Goal: Information Seeking & Learning: Check status

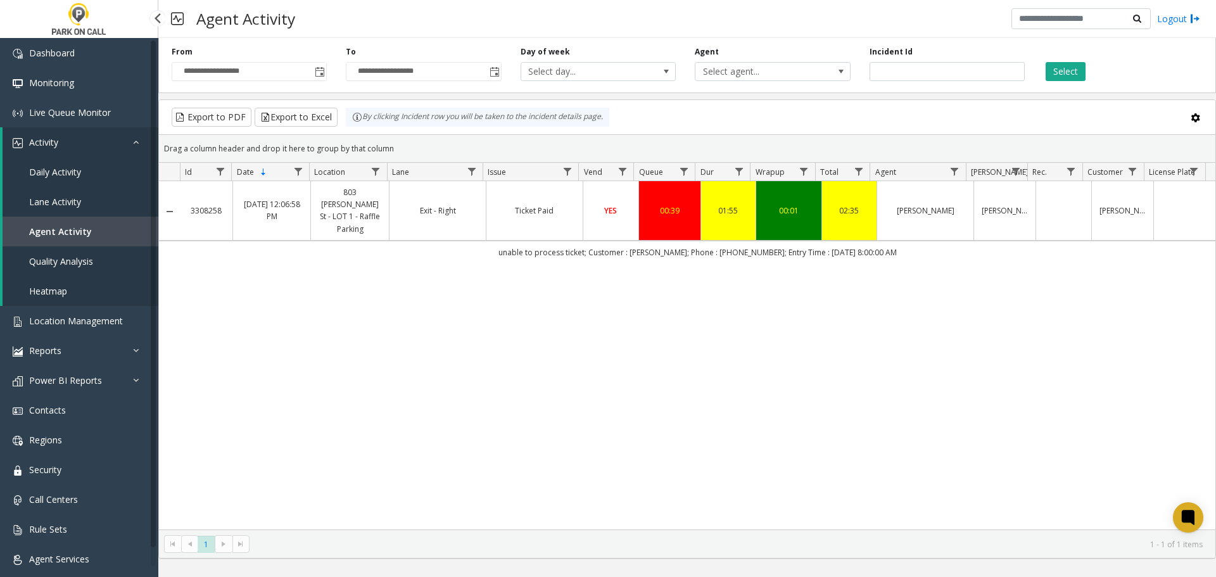
click at [75, 228] on span "Agent Activity" at bounding box center [60, 232] width 63 height 12
click at [81, 267] on span "Quality Analysis" at bounding box center [61, 261] width 64 height 12
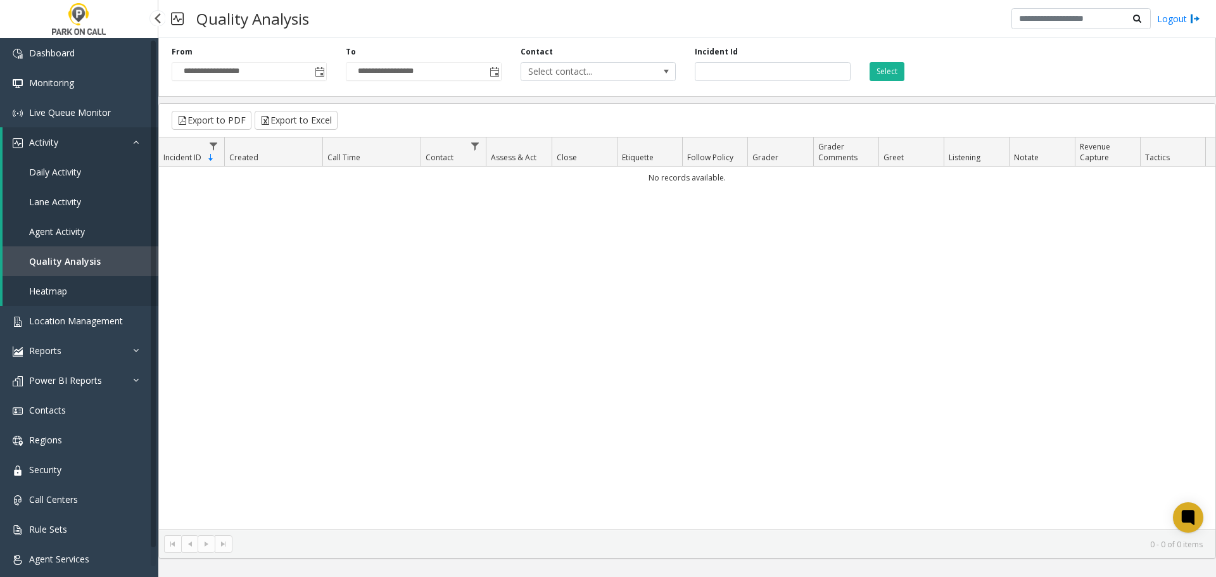
click at [90, 232] on link "Agent Activity" at bounding box center [81, 232] width 156 height 30
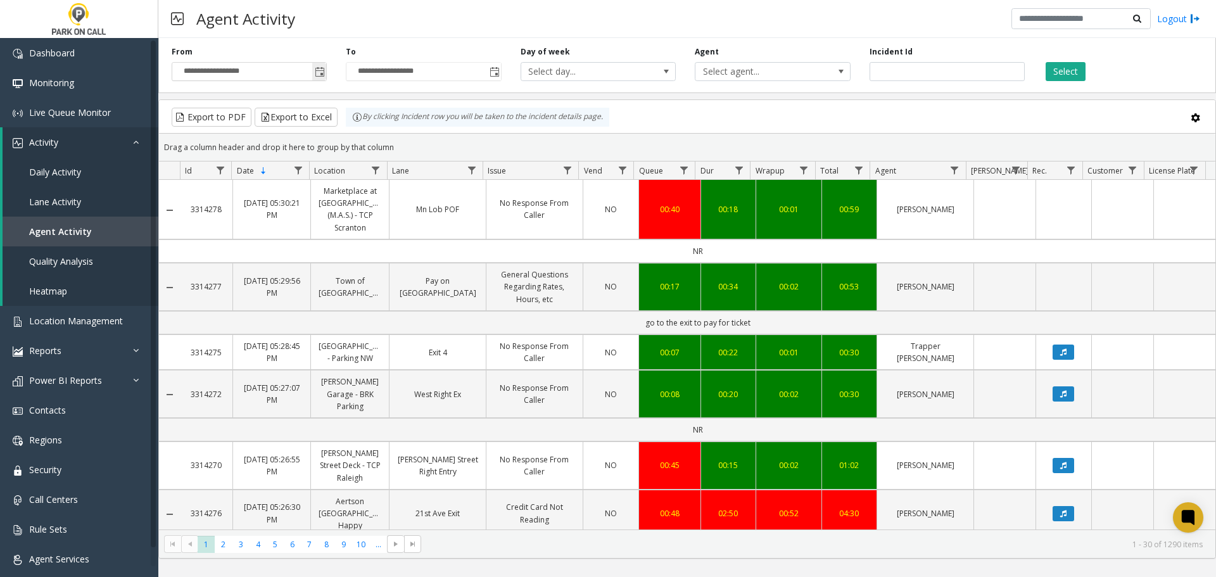
click at [319, 72] on span "Toggle popup" at bounding box center [320, 72] width 10 height 10
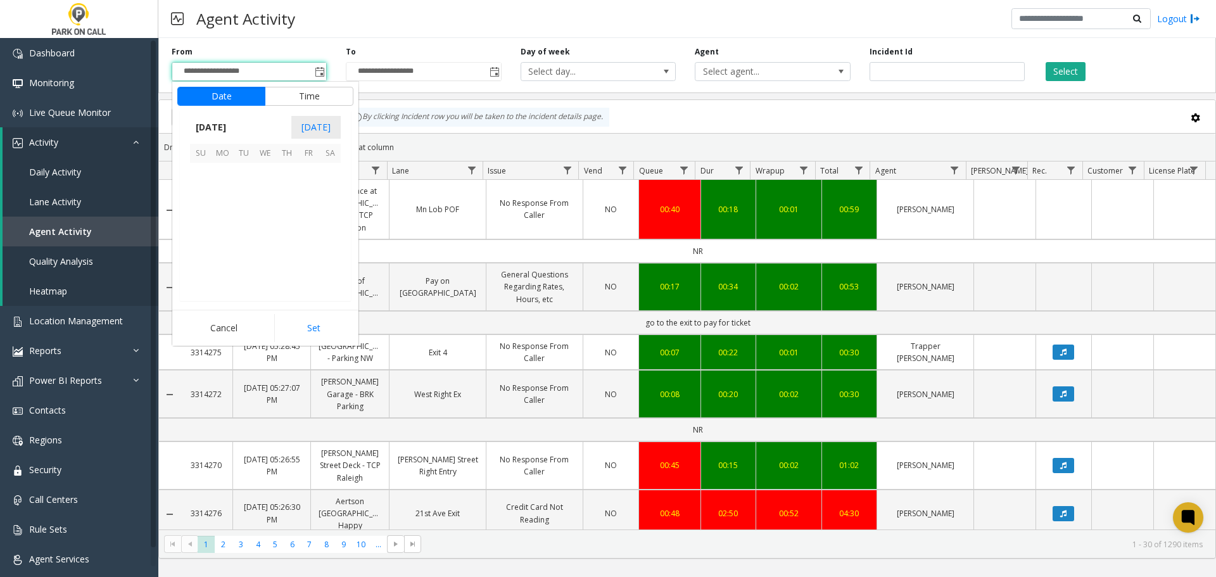
scroll to position [227382, 0]
click at [267, 233] on span "24" at bounding box center [266, 238] width 22 height 22
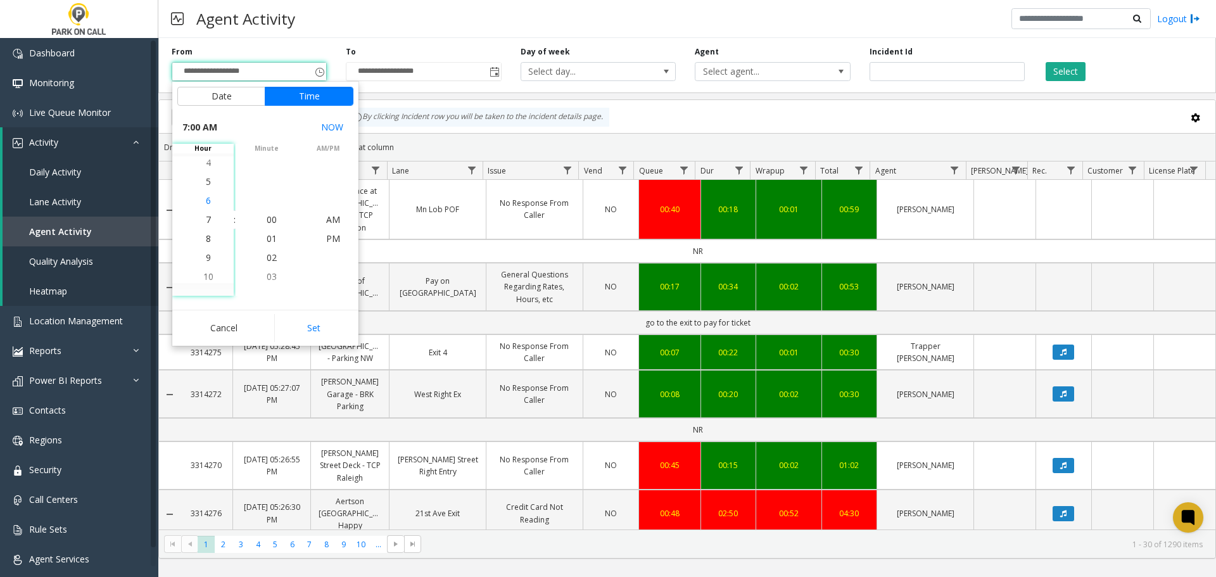
click at [209, 199] on li "6" at bounding box center [208, 200] width 44 height 19
click at [309, 320] on button "Set" at bounding box center [314, 328] width 80 height 28
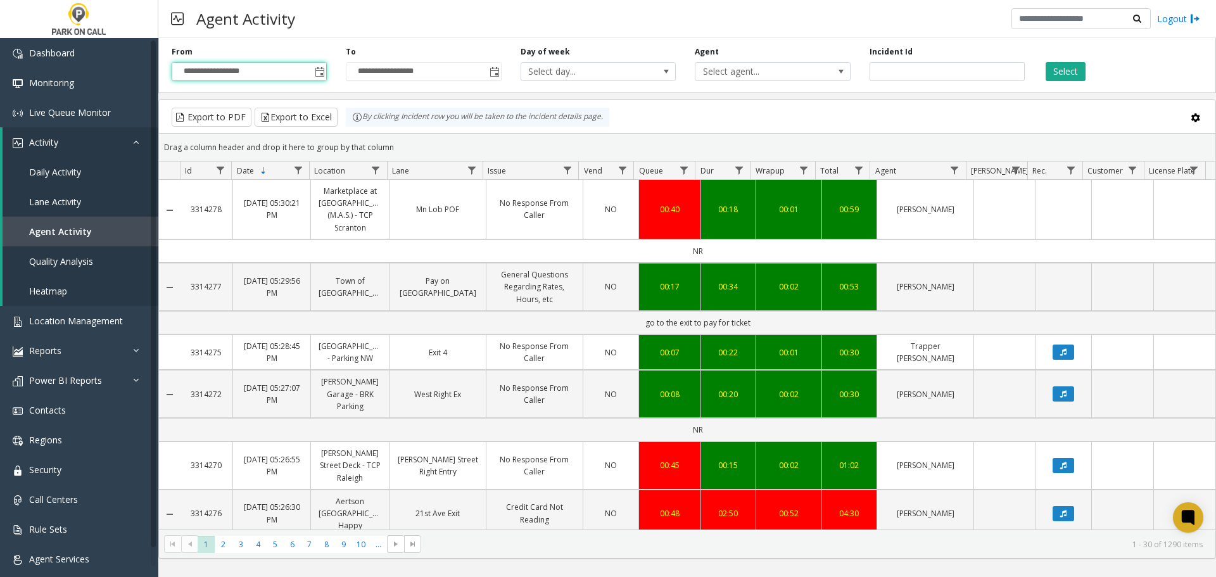
type input "**********"
click at [805, 77] on span "Select agent..." at bounding box center [758, 72] width 124 height 18
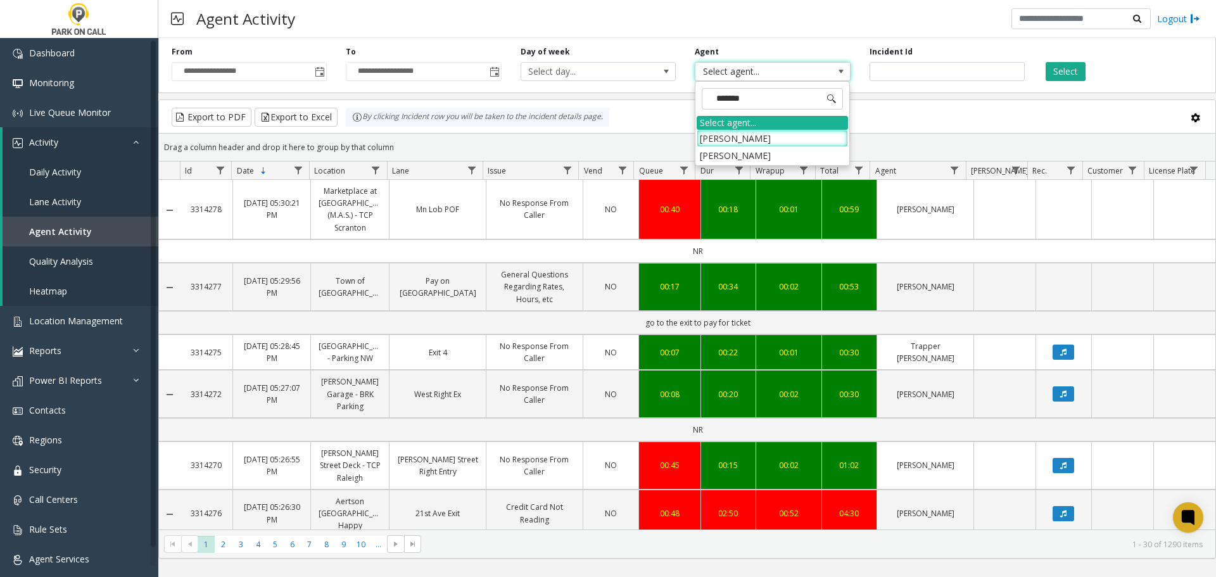
type input "********"
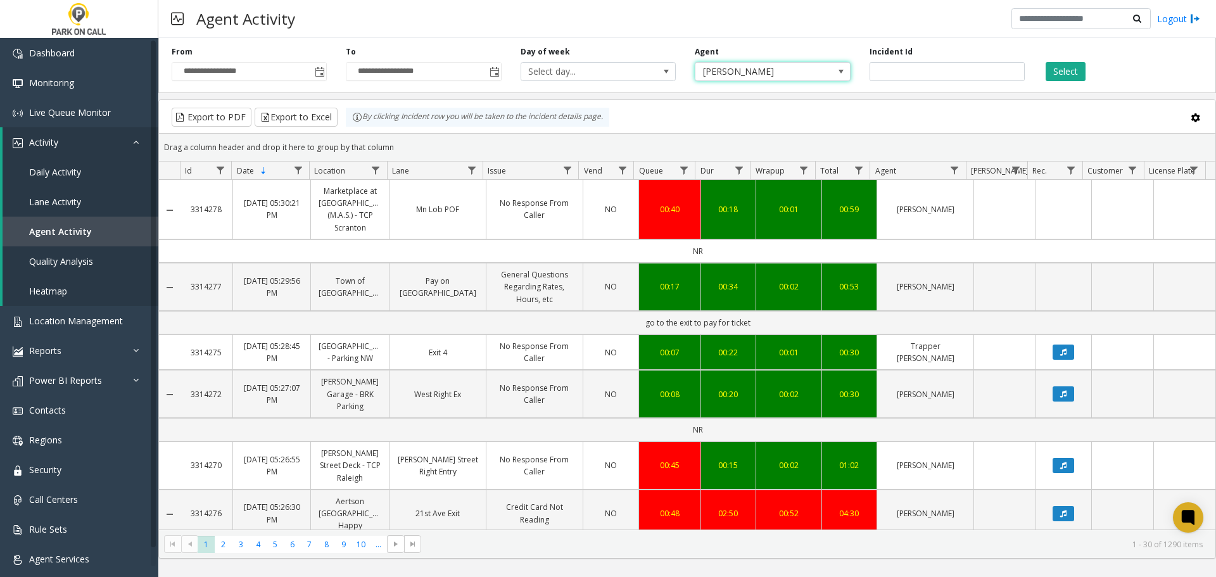
click at [1065, 58] on div "Select" at bounding box center [1122, 63] width 174 height 35
click at [1065, 61] on div "Select" at bounding box center [1122, 63] width 174 height 35
click at [1064, 65] on button "Select" at bounding box center [1066, 71] width 40 height 19
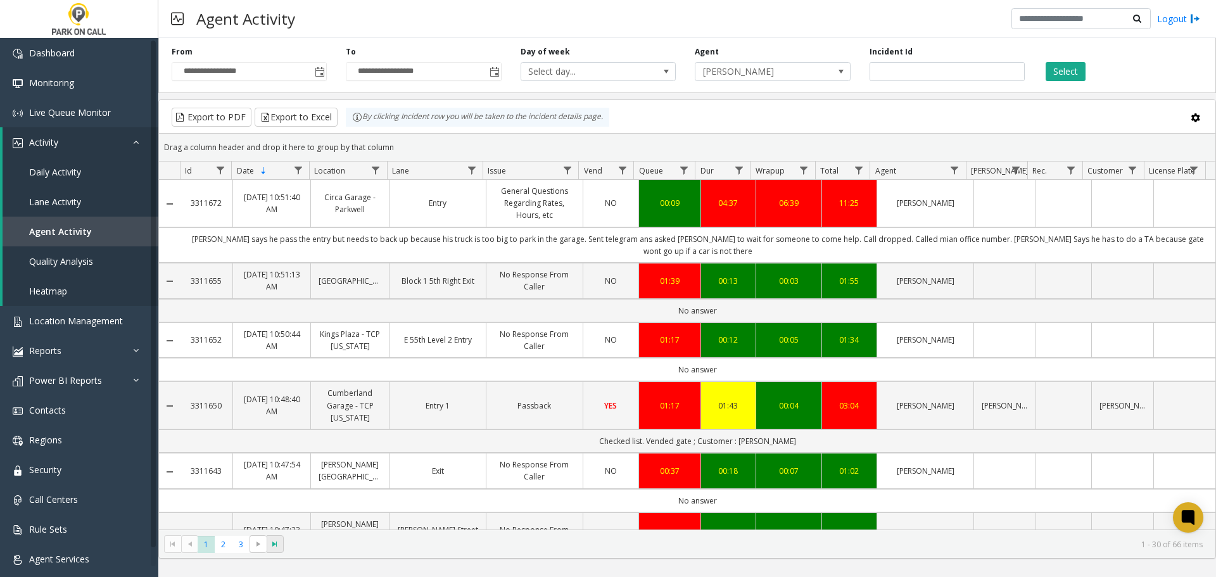
click at [275, 551] on span at bounding box center [275, 544] width 17 height 18
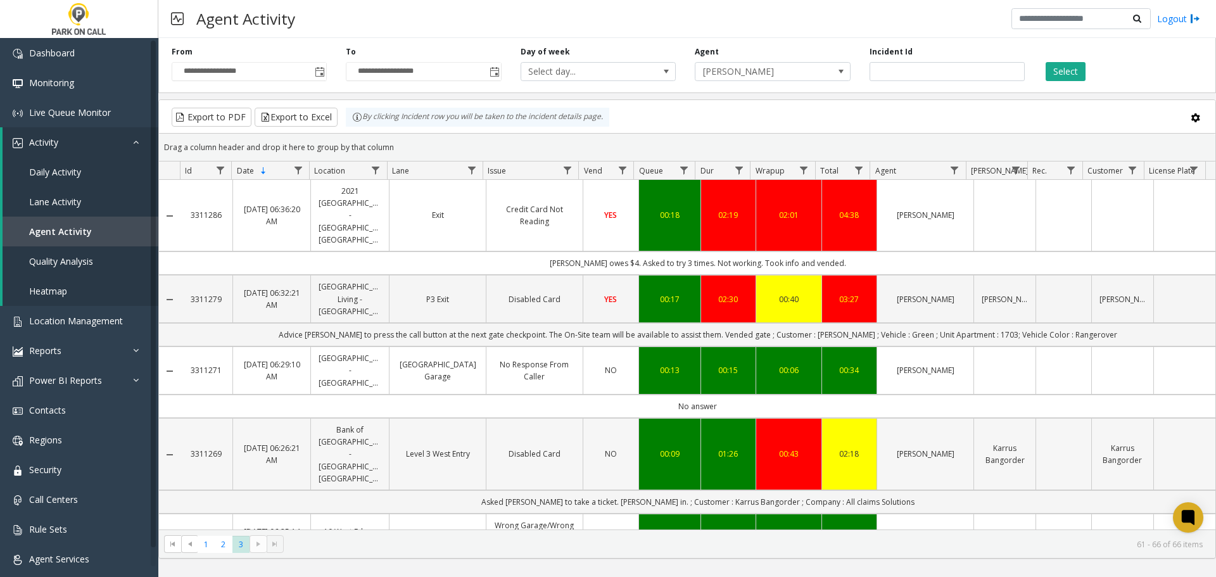
scroll to position [66, 0]
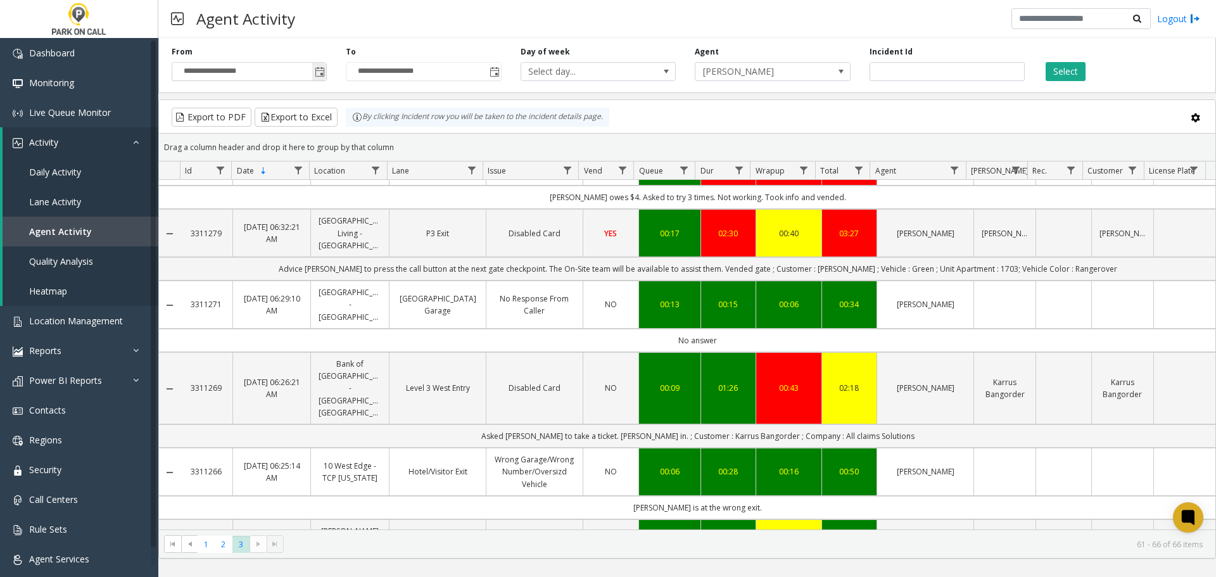
click at [320, 70] on span "Toggle popup" at bounding box center [320, 72] width 10 height 10
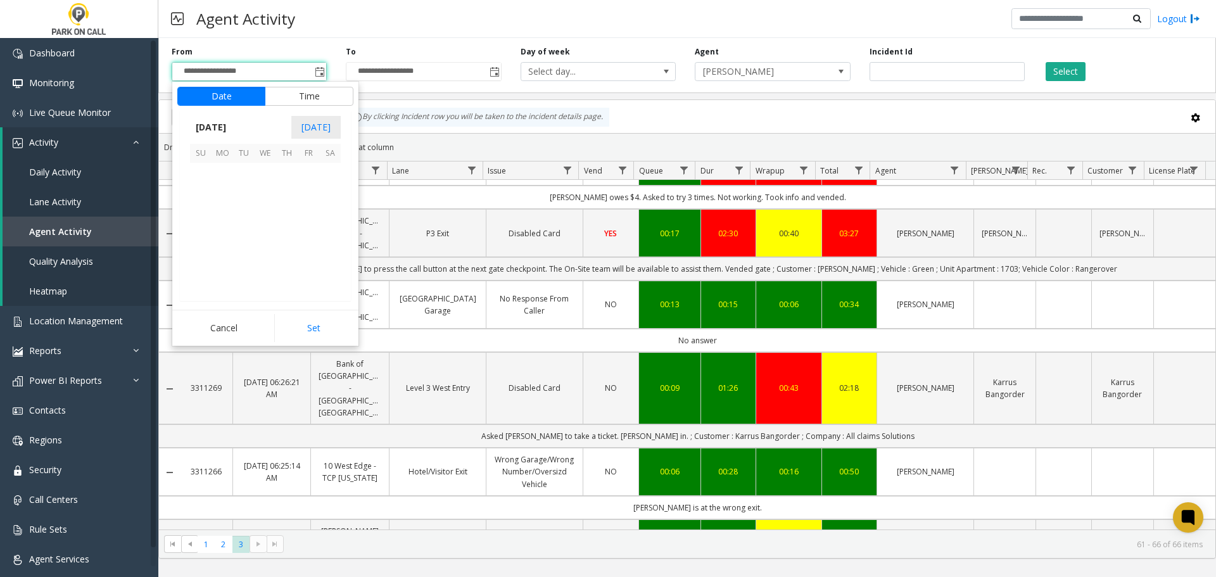
scroll to position [114, 0]
click at [270, 212] on span "17" at bounding box center [266, 217] width 22 height 22
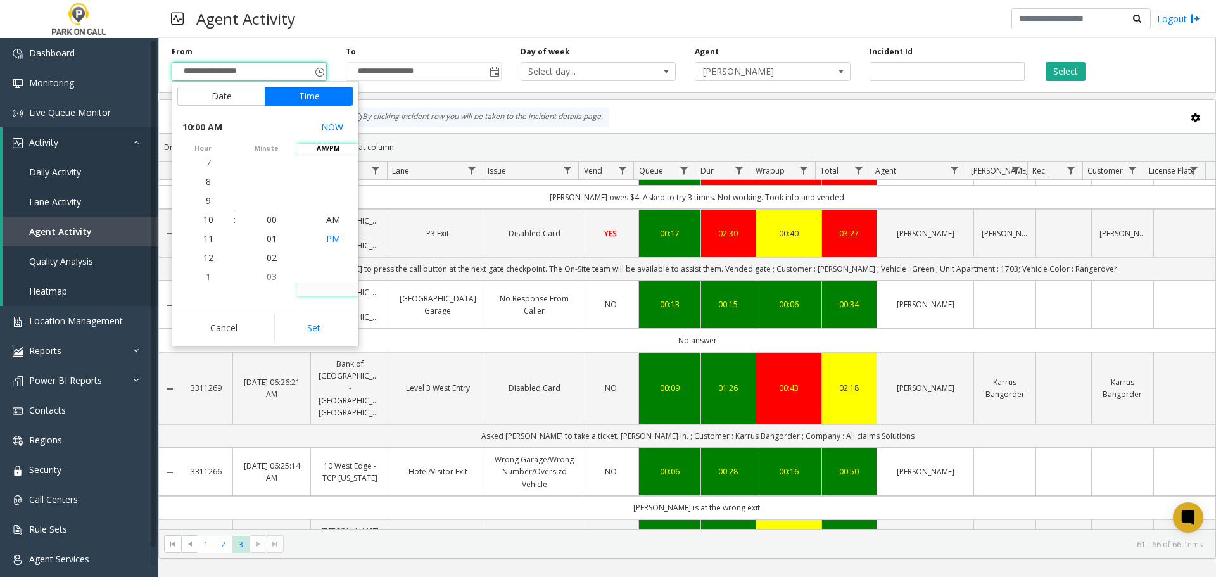
click at [326, 240] on span "PM" at bounding box center [333, 239] width 14 height 12
click at [207, 207] on li "9" at bounding box center [208, 200] width 44 height 19
click at [210, 201] on li "8" at bounding box center [208, 200] width 44 height 19
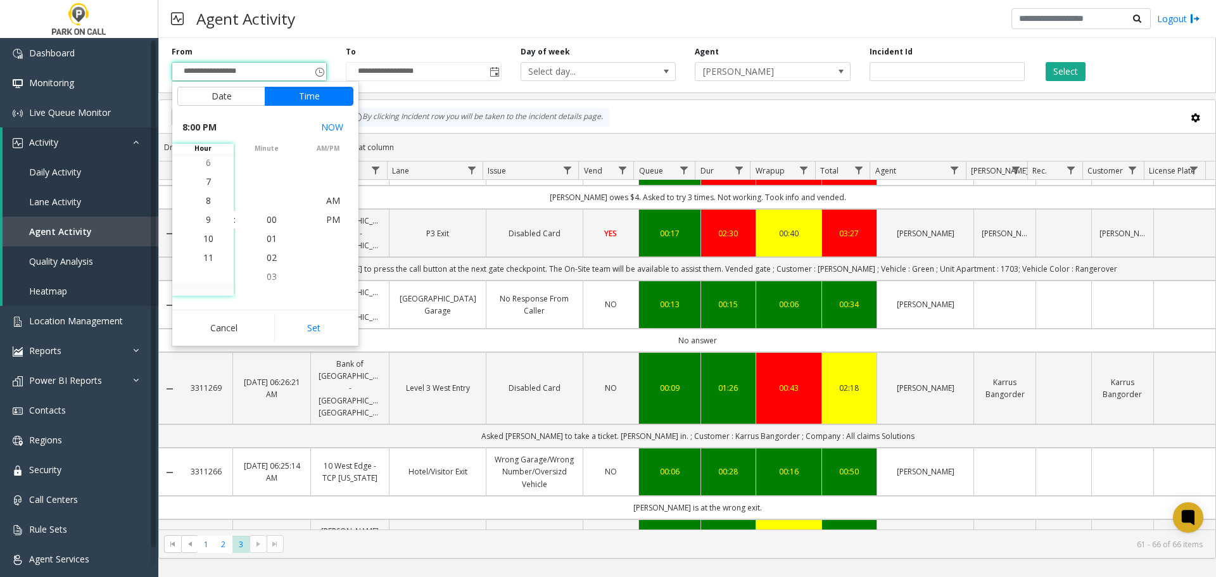
scroll to position [380, 0]
click at [321, 322] on button "Set" at bounding box center [314, 328] width 80 height 28
type input "**********"
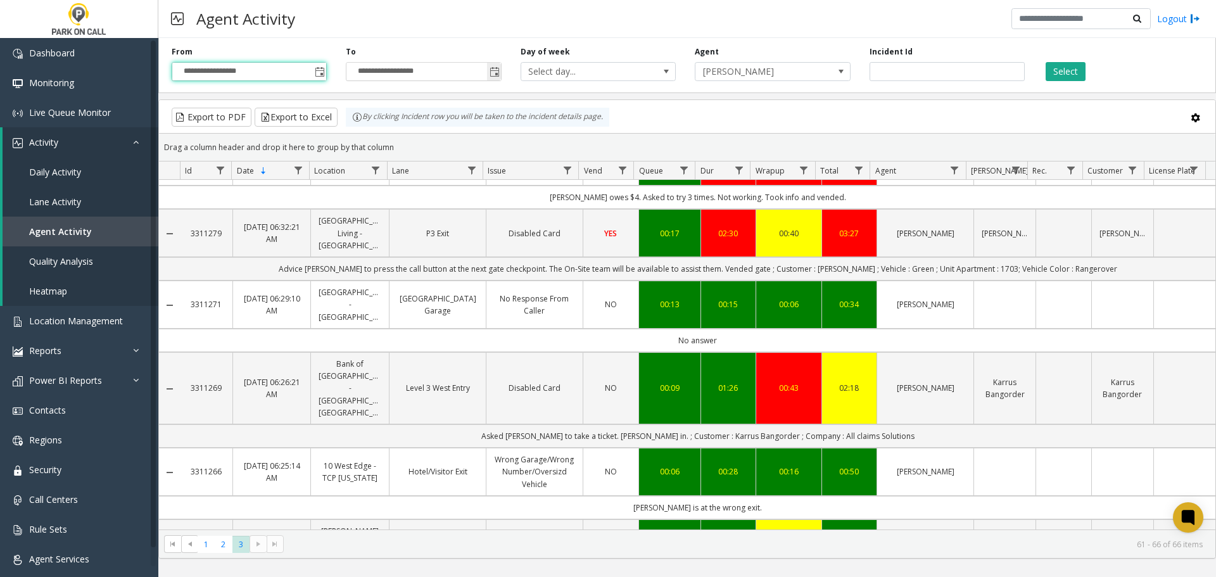
click at [497, 70] on span "Toggle popup" at bounding box center [495, 72] width 10 height 10
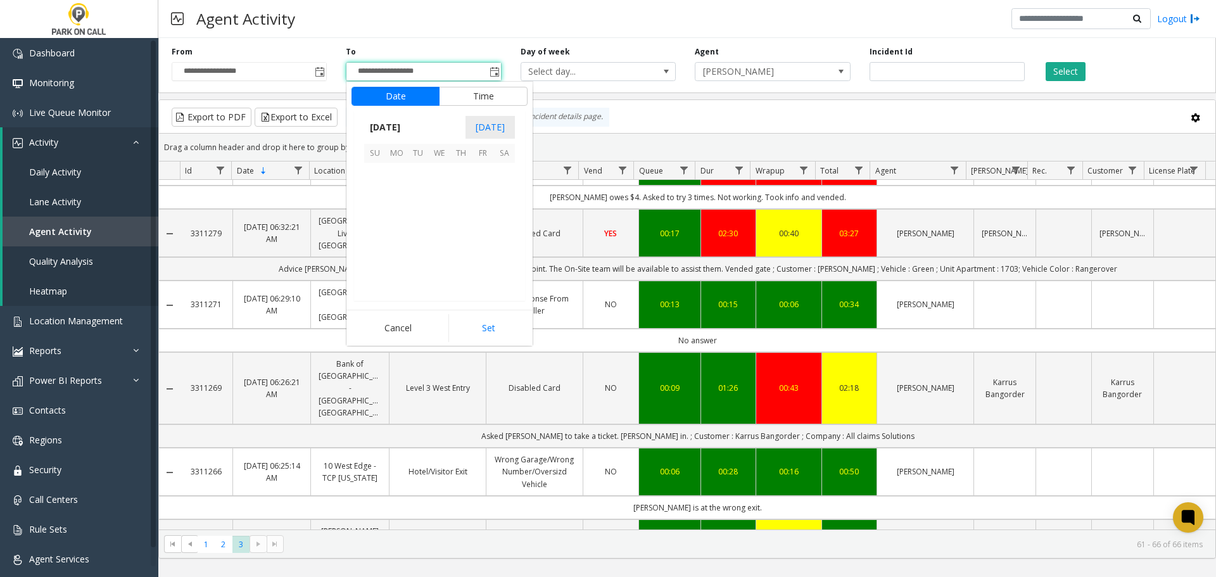
scroll to position [19, 0]
click at [446, 217] on span "17" at bounding box center [440, 217] width 22 height 22
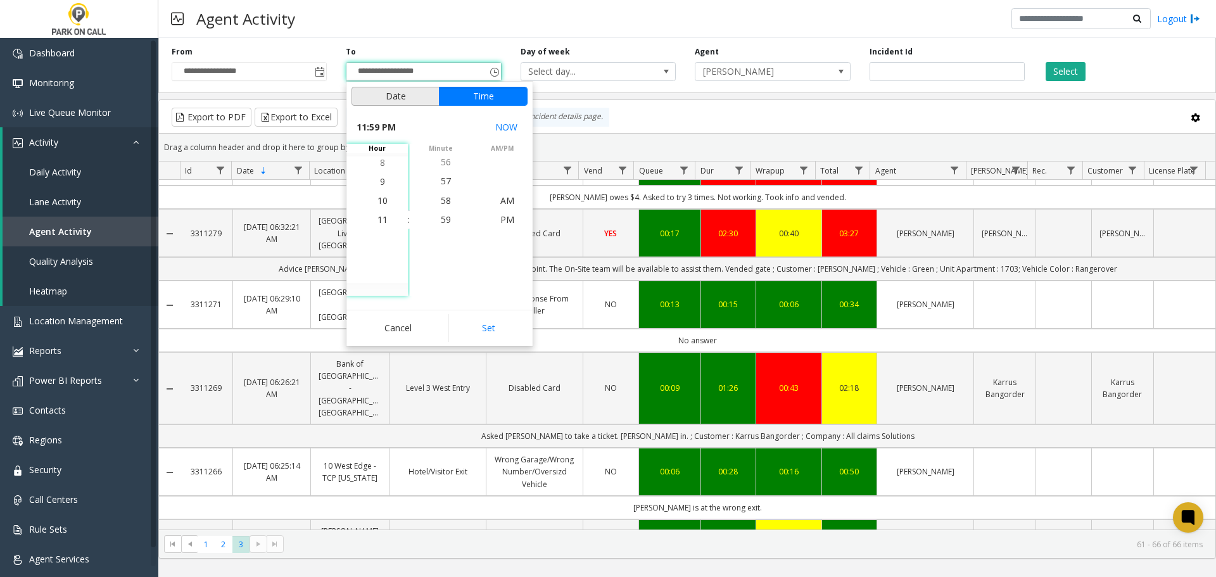
click at [398, 98] on button "Date" at bounding box center [396, 96] width 88 height 19
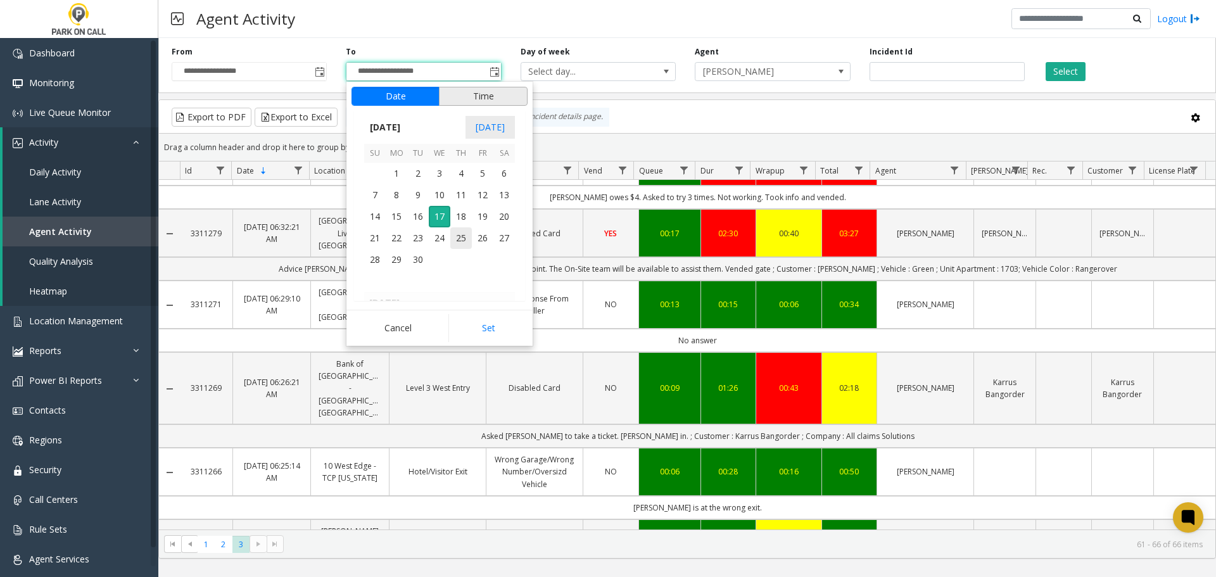
click at [459, 101] on button "Time" at bounding box center [483, 96] width 89 height 19
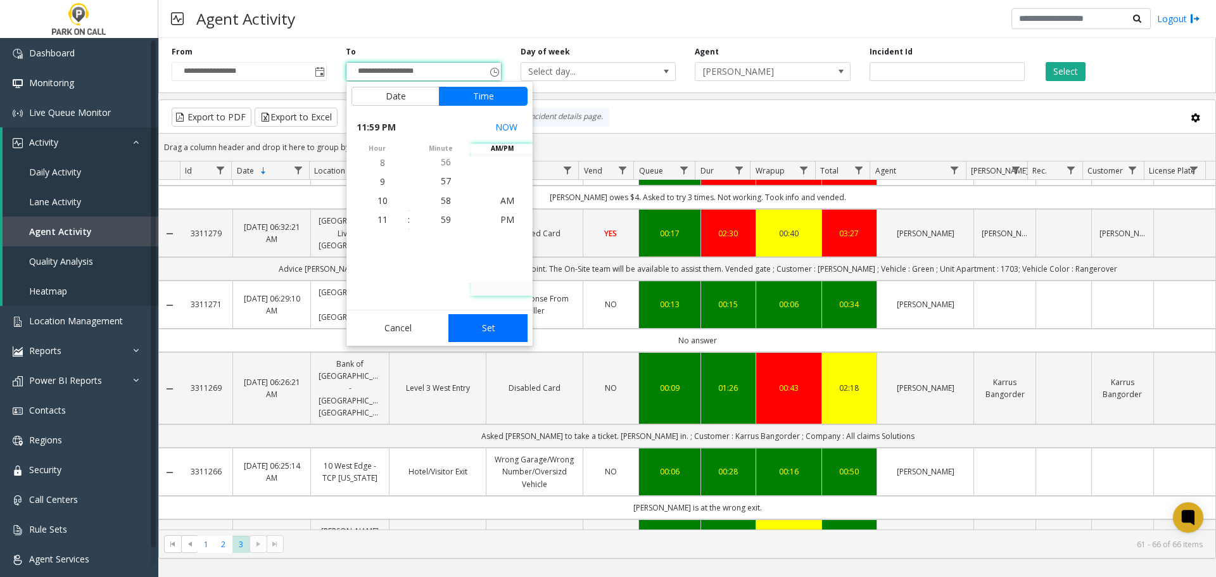
click at [486, 322] on button "Set" at bounding box center [489, 328] width 80 height 28
type input "**********"
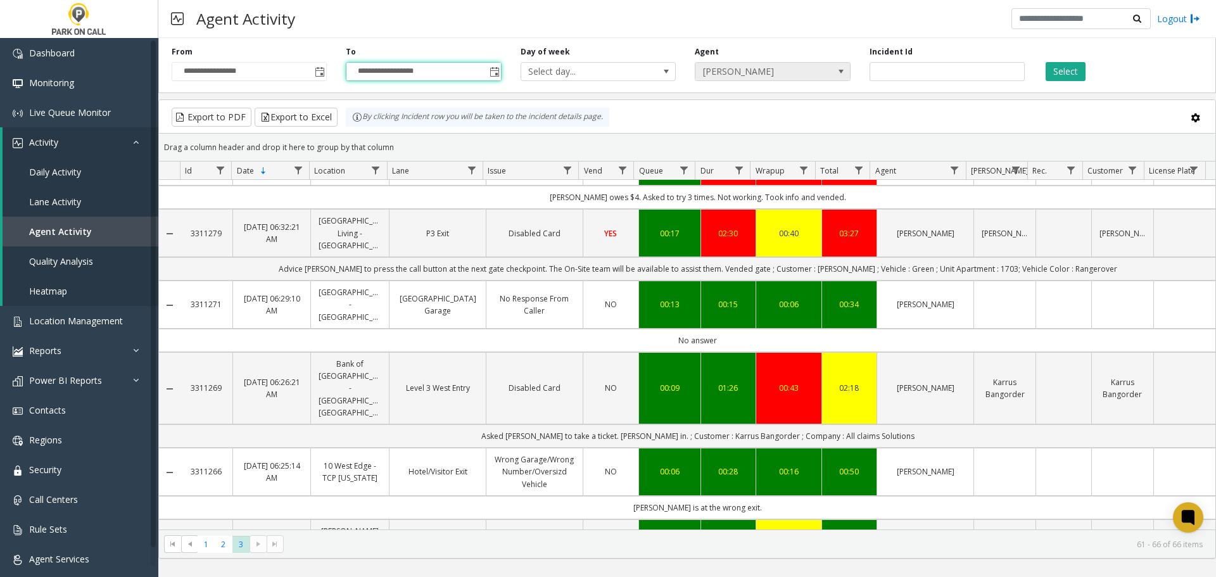
click at [781, 79] on span "[PERSON_NAME]" at bounding box center [758, 72] width 124 height 18
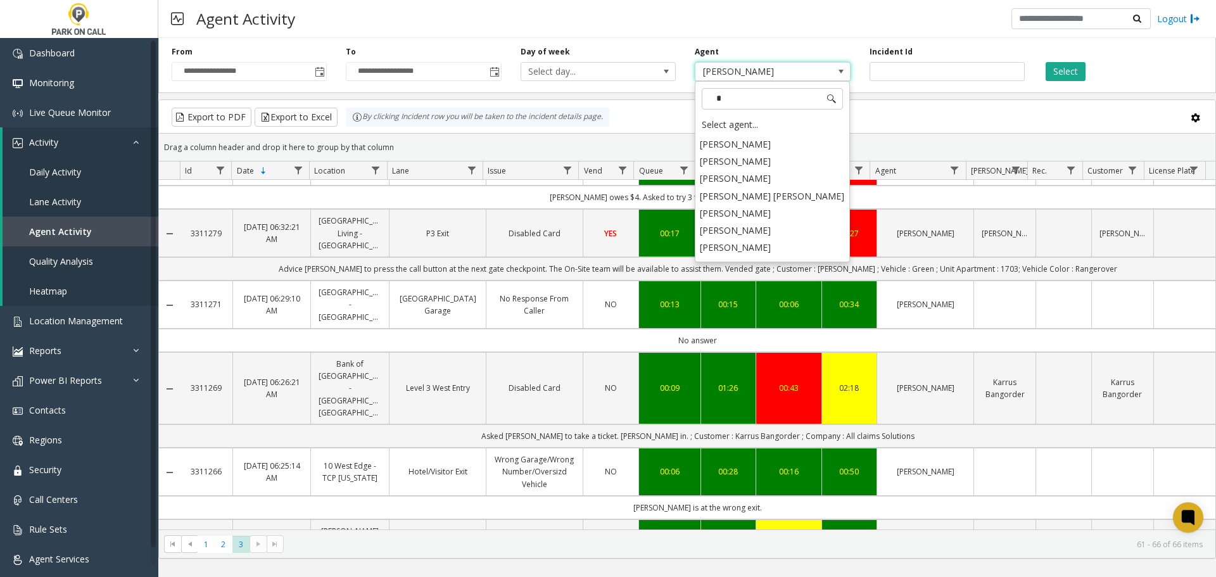
scroll to position [0, 0]
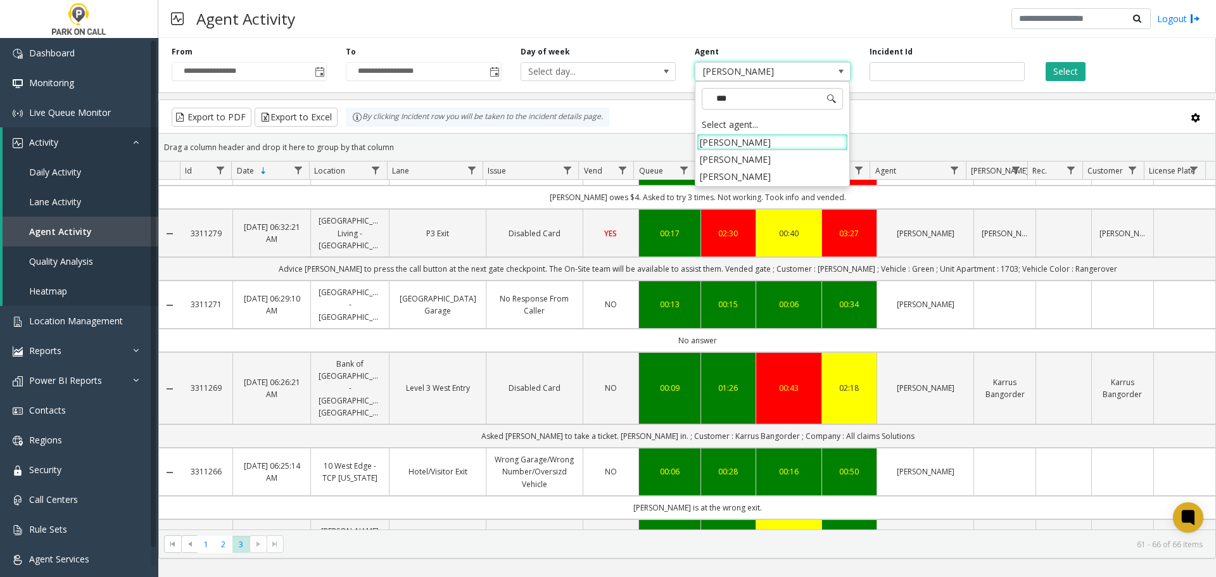
type input "****"
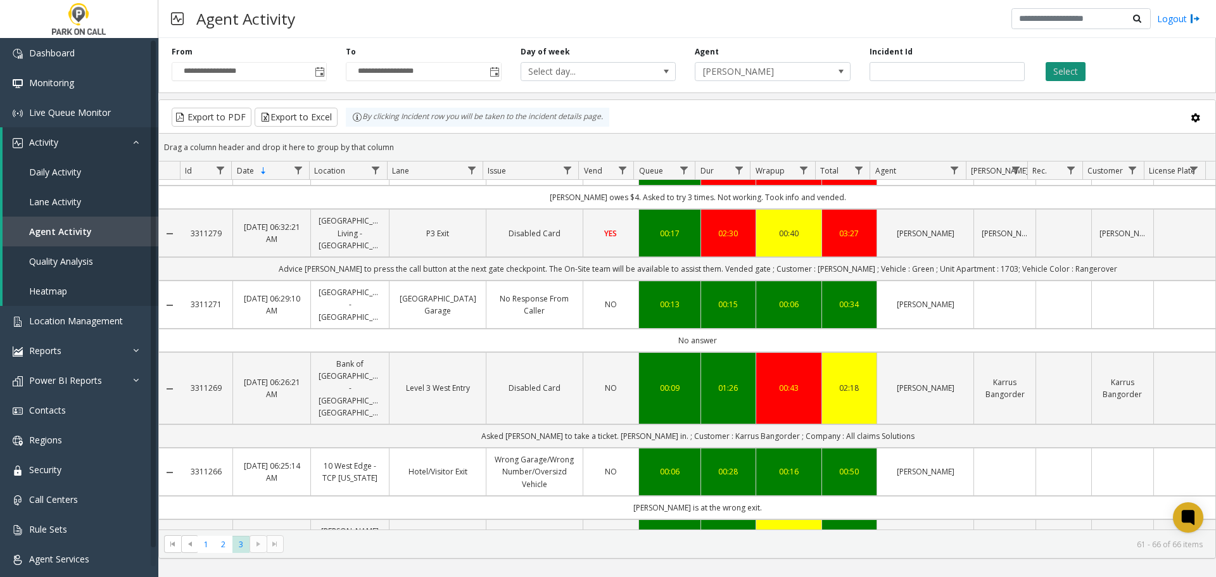
click at [1066, 62] on button "Select" at bounding box center [1066, 71] width 40 height 19
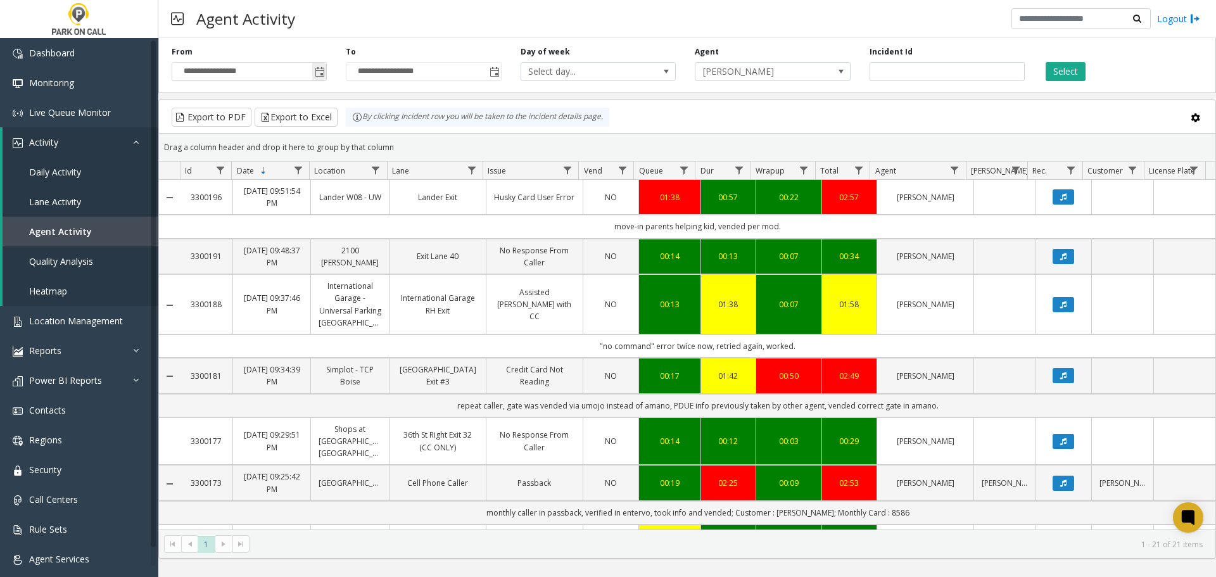
click at [323, 70] on span "Toggle popup" at bounding box center [320, 72] width 10 height 10
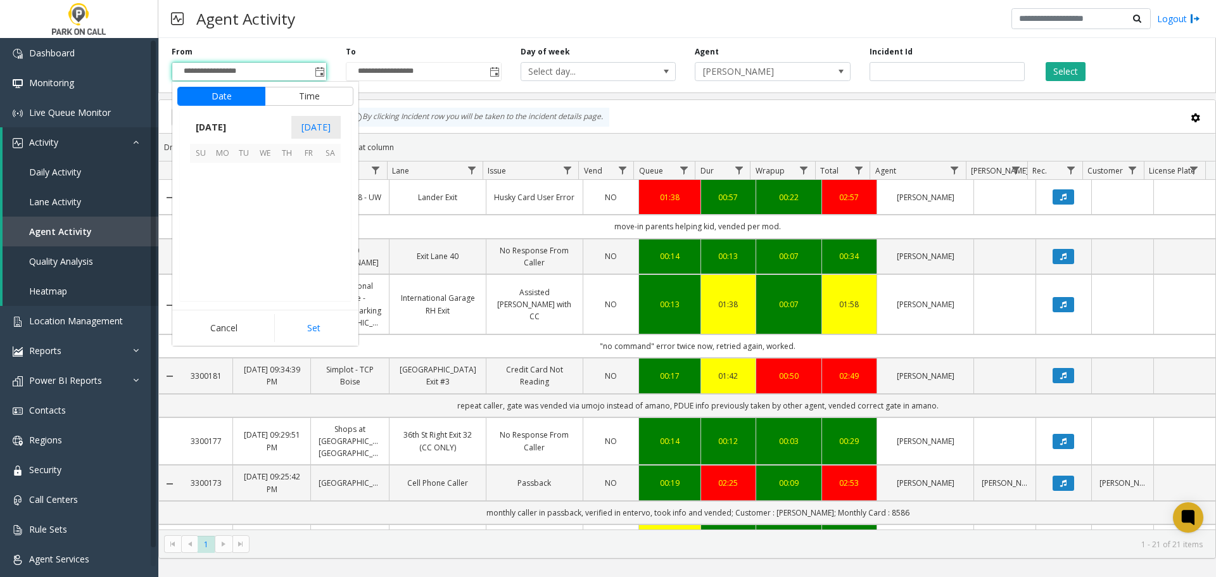
scroll to position [19, 0]
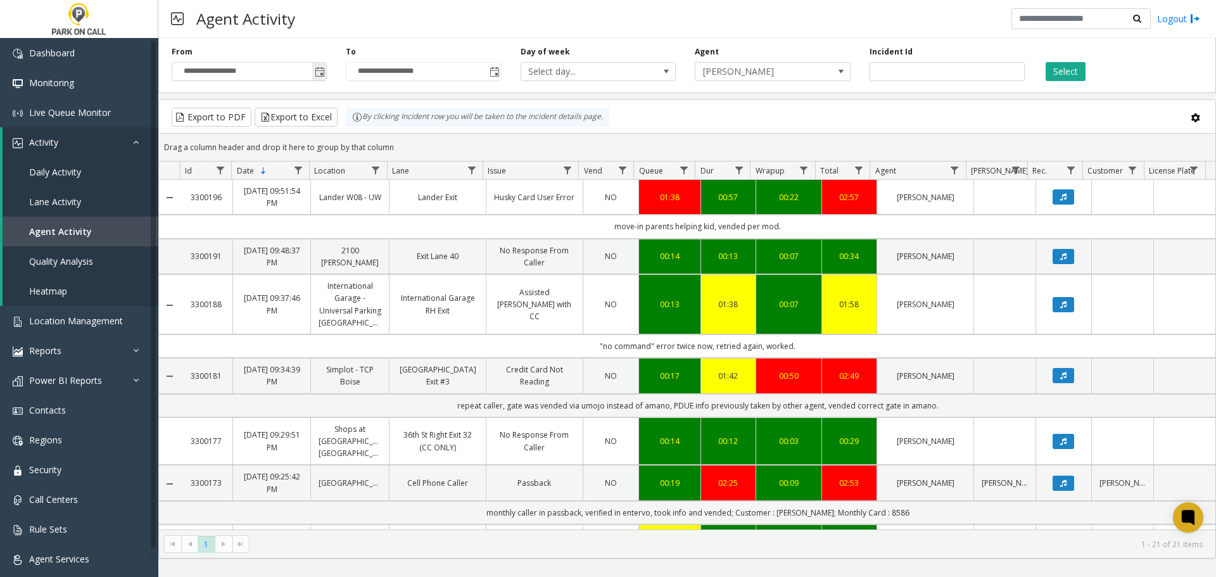
click at [317, 70] on span "Toggle popup" at bounding box center [320, 72] width 10 height 10
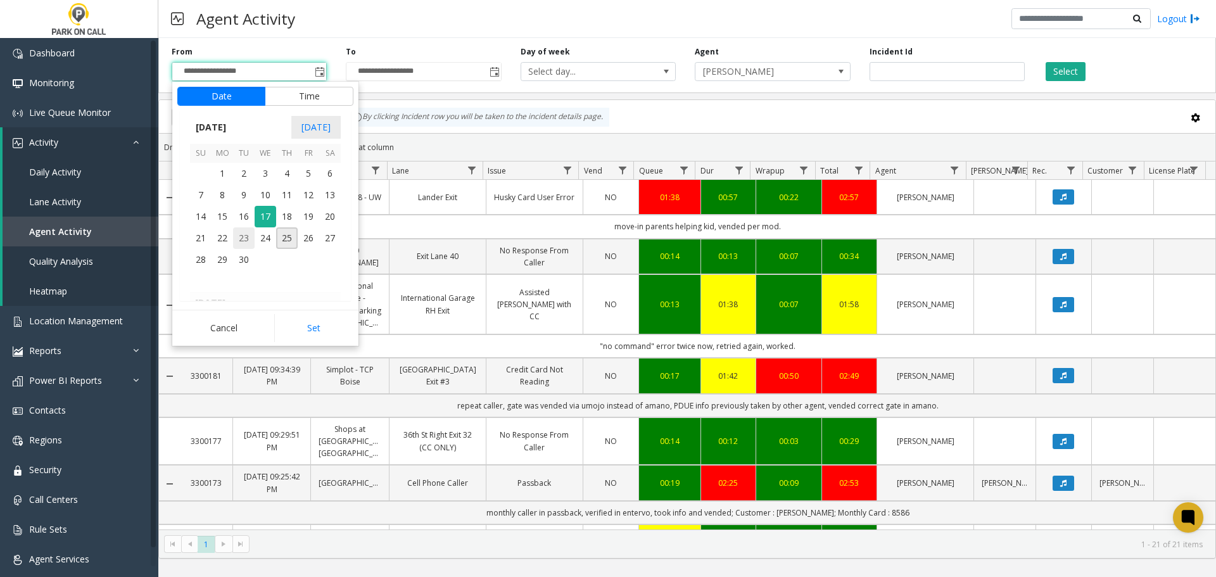
click at [250, 231] on span "23" at bounding box center [244, 238] width 22 height 22
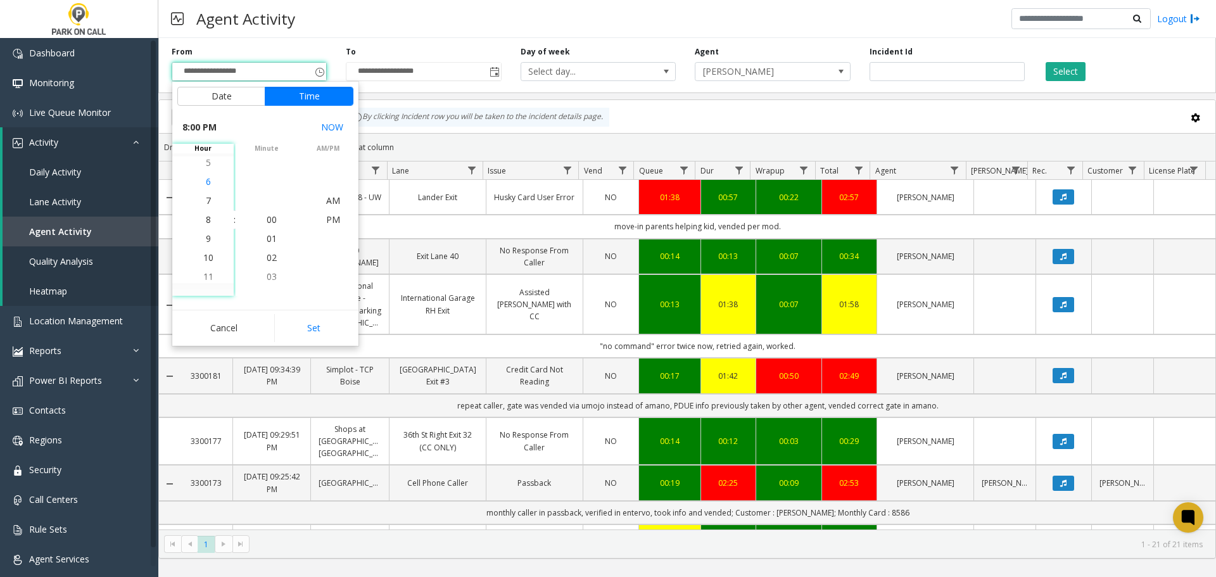
click at [207, 182] on li "6" at bounding box center [208, 181] width 44 height 19
click at [320, 328] on button "Set" at bounding box center [314, 328] width 80 height 28
type input "**********"
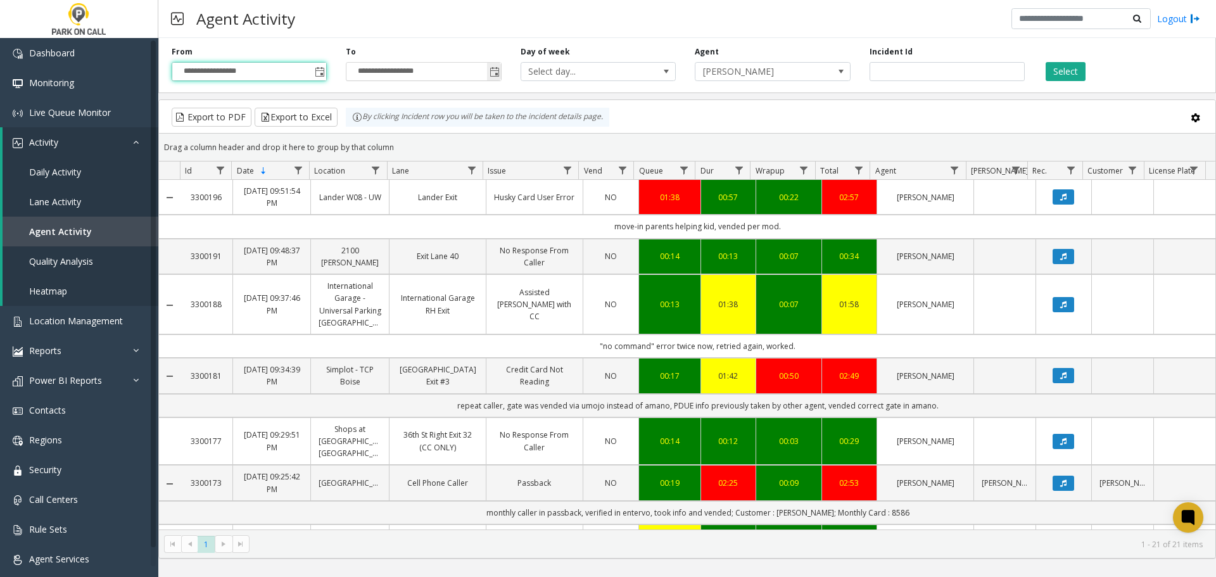
click at [490, 72] on span "Toggle popup" at bounding box center [495, 72] width 10 height 10
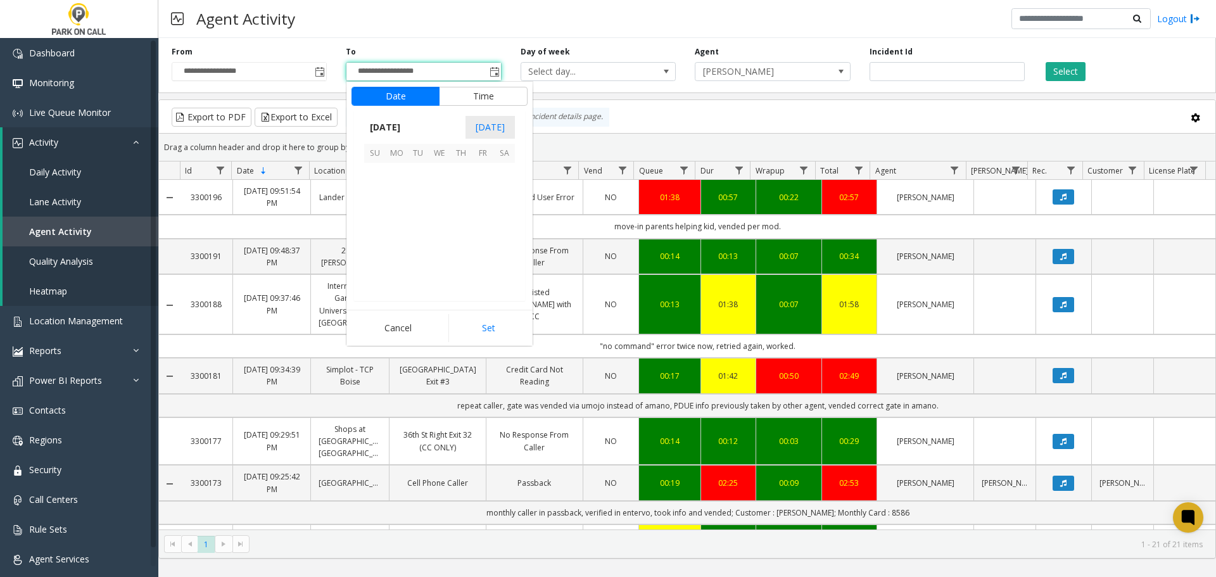
scroll to position [19, 0]
click at [421, 239] on span "23" at bounding box center [418, 238] width 22 height 22
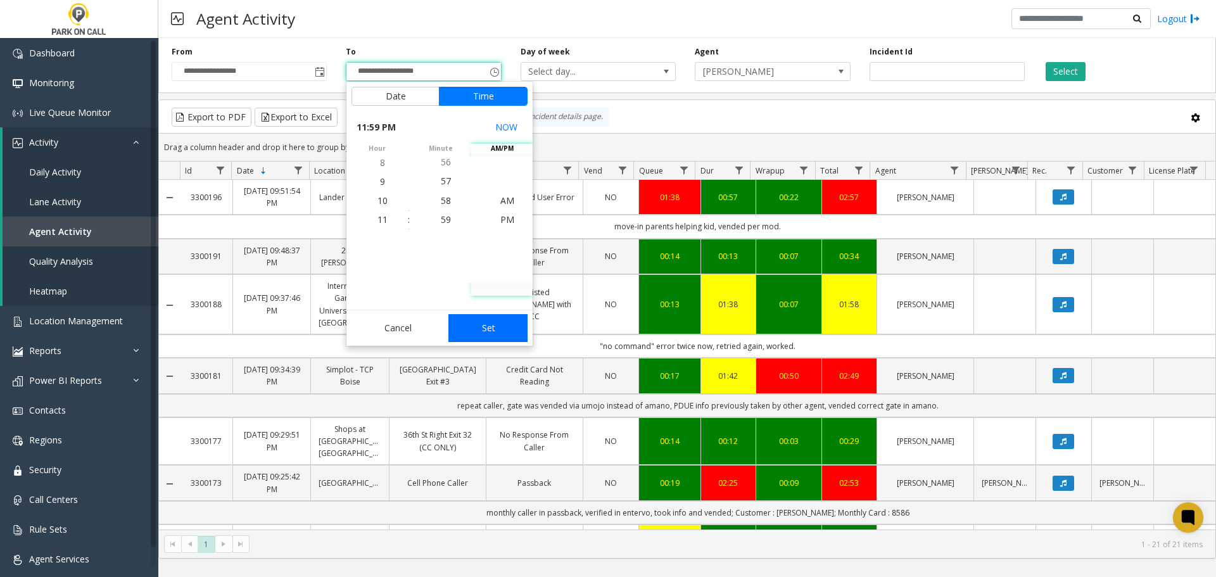
click at [486, 315] on button "Set" at bounding box center [489, 328] width 80 height 28
type input "**********"
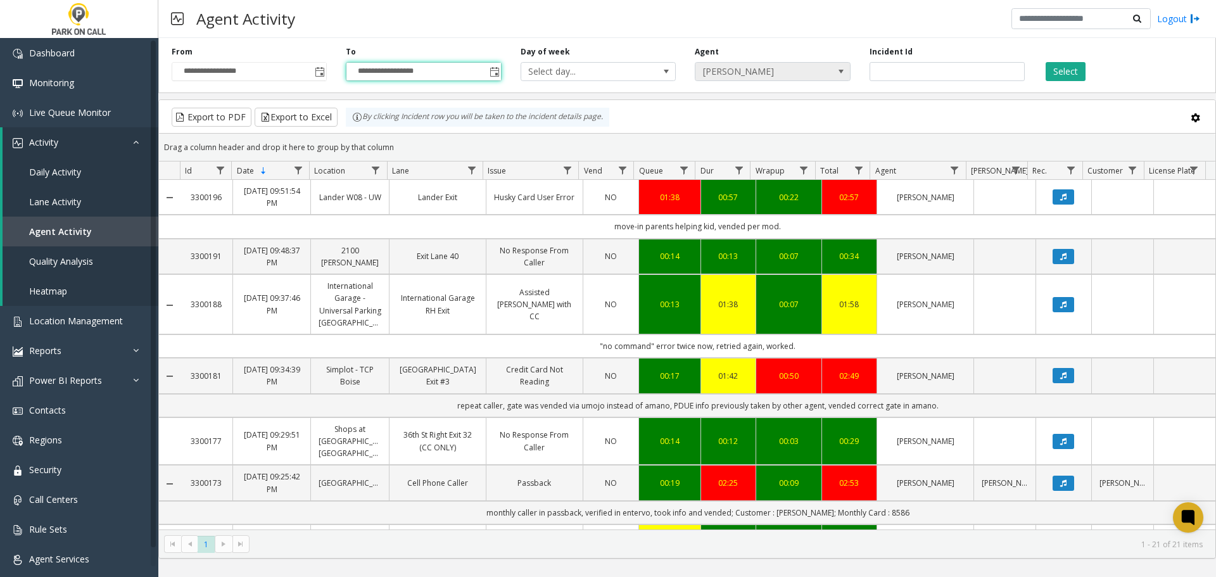
click at [733, 75] on span "[PERSON_NAME]" at bounding box center [758, 72] width 124 height 18
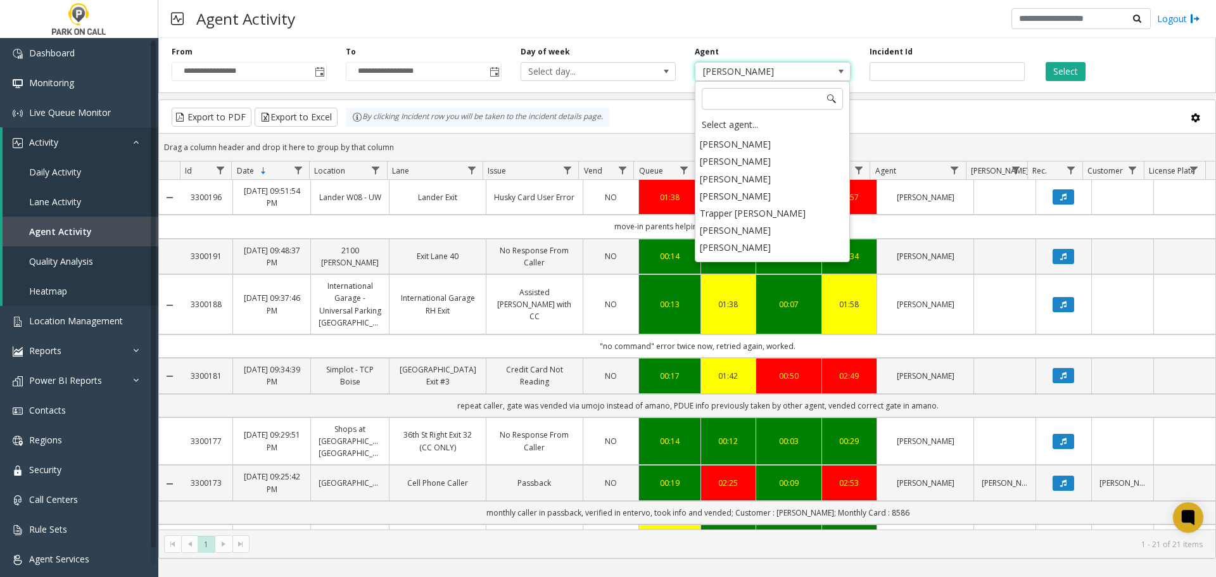
type input "*"
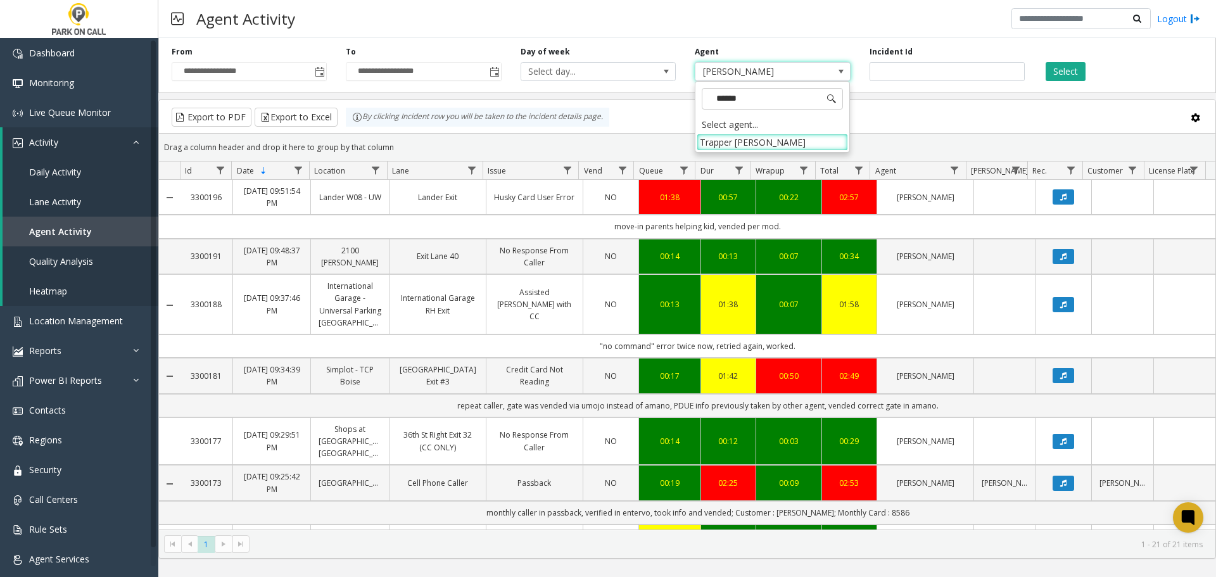
type input "*******"
click at [1073, 68] on button "Select" at bounding box center [1066, 71] width 40 height 19
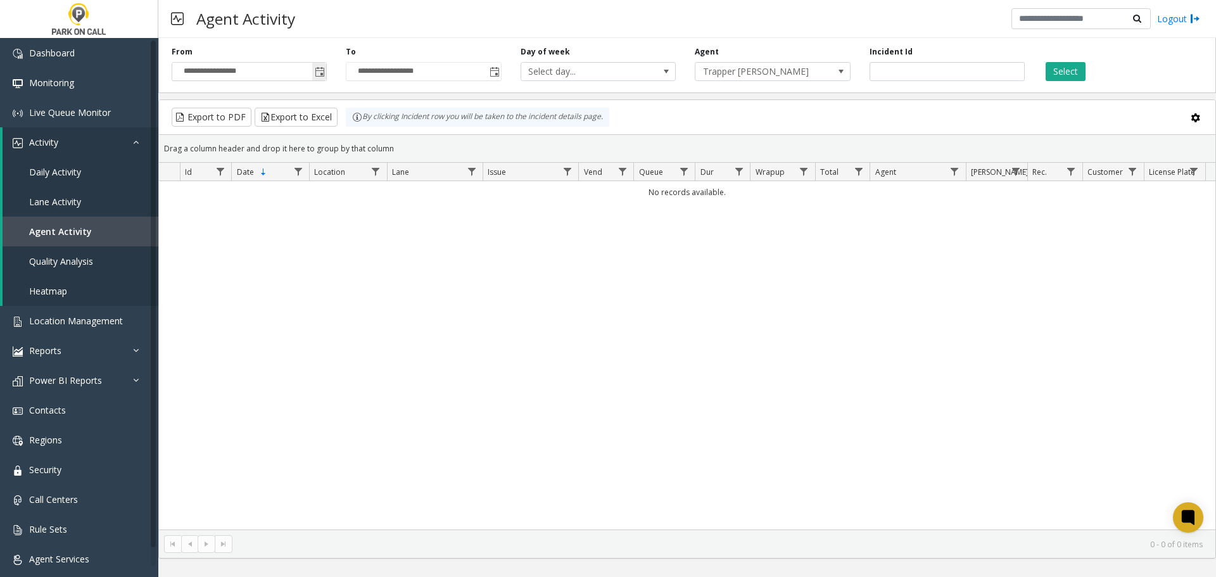
click at [320, 73] on span "Toggle popup" at bounding box center [320, 72] width 10 height 10
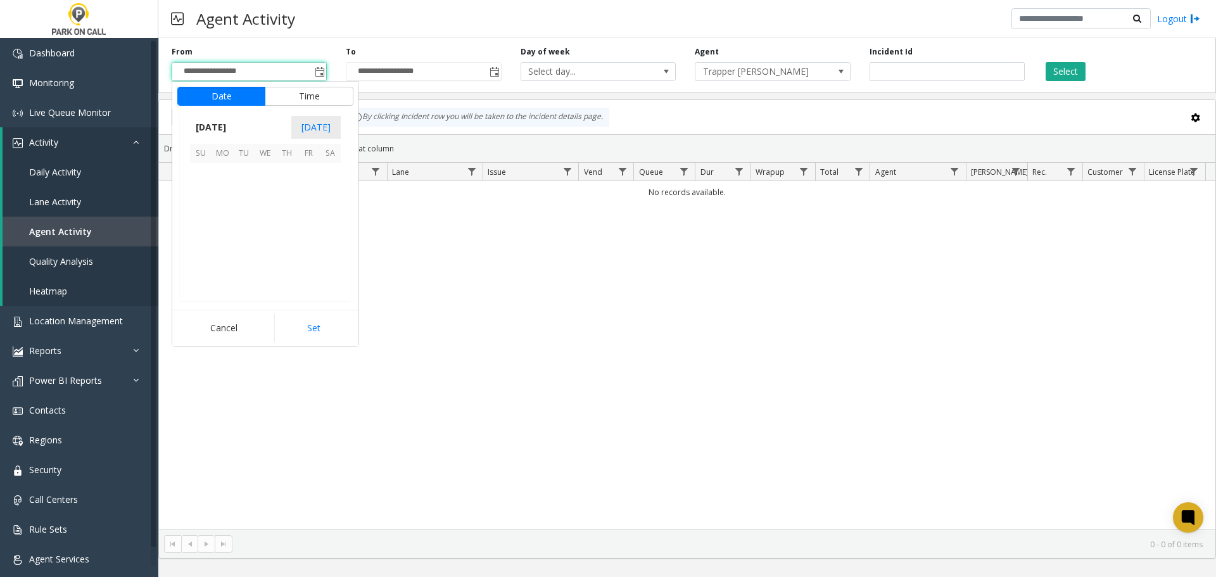
scroll to position [19, 0]
click at [300, 96] on button "Time" at bounding box center [309, 96] width 89 height 19
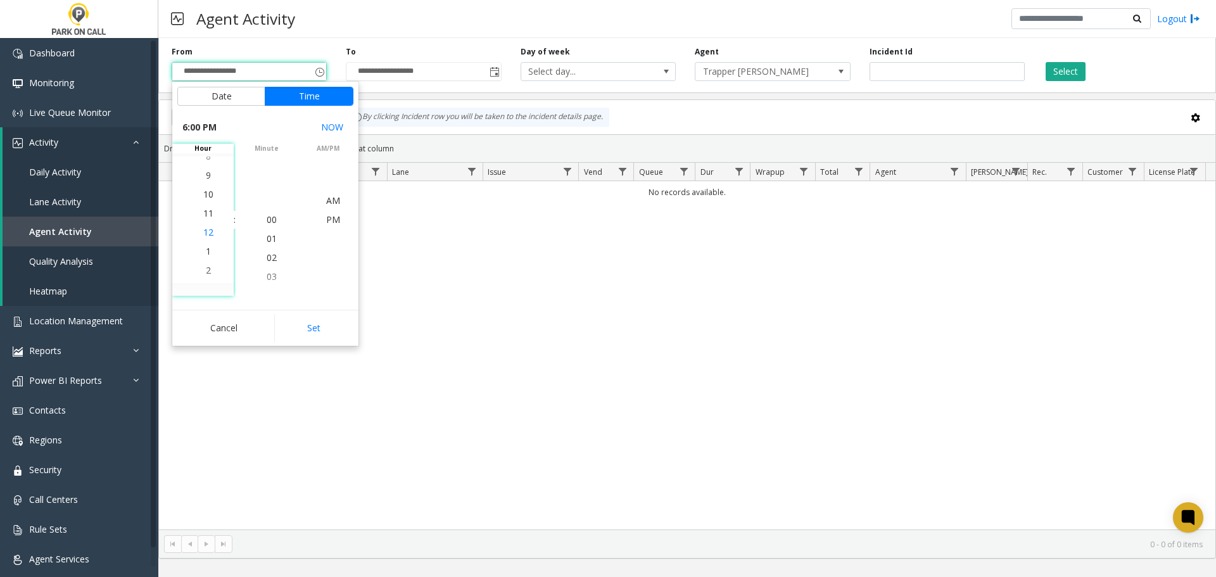
scroll to position [0, 0]
click at [206, 247] on li "12" at bounding box center [208, 238] width 44 height 19
click at [207, 220] on span "12" at bounding box center [208, 220] width 10 height 12
click at [333, 333] on button "Set" at bounding box center [314, 328] width 80 height 28
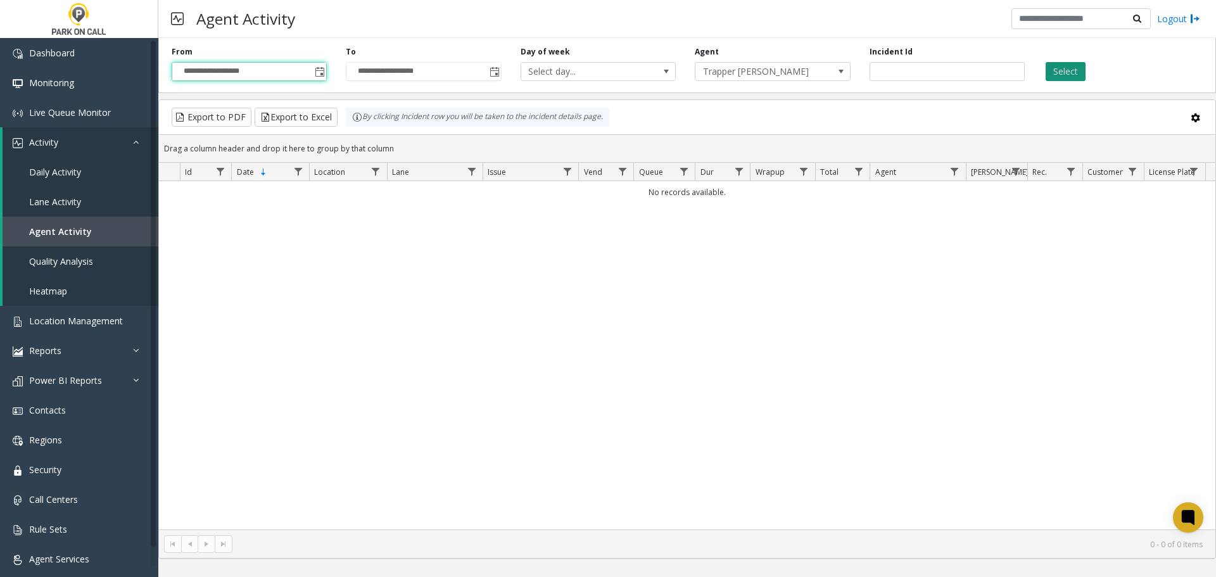
click at [1070, 73] on button "Select" at bounding box center [1066, 71] width 40 height 19
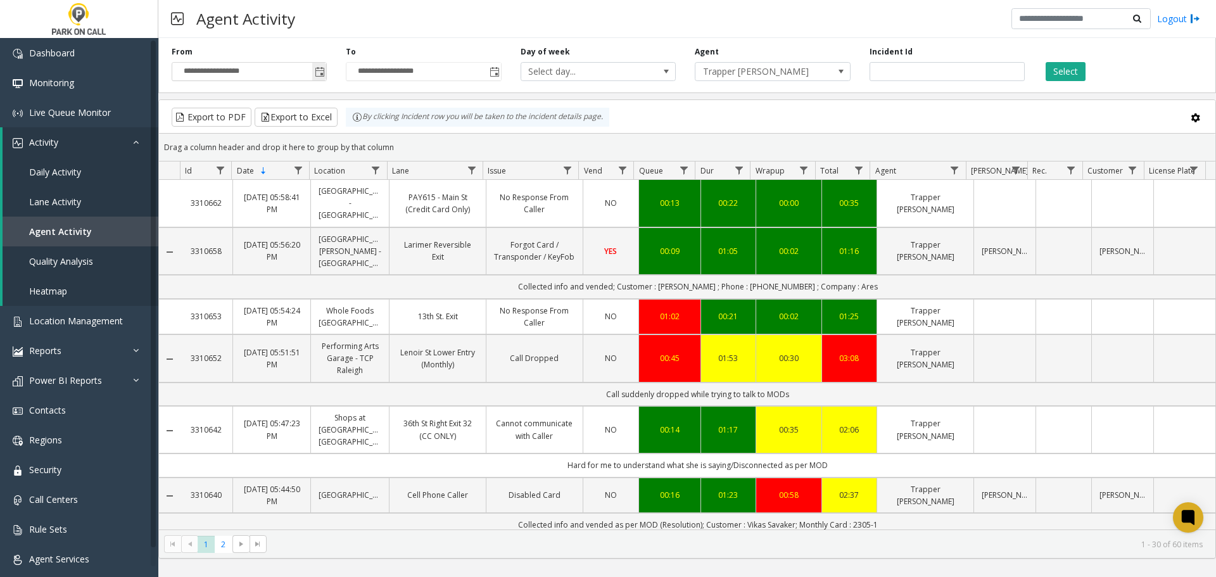
click at [316, 70] on span "Toggle popup" at bounding box center [320, 72] width 10 height 10
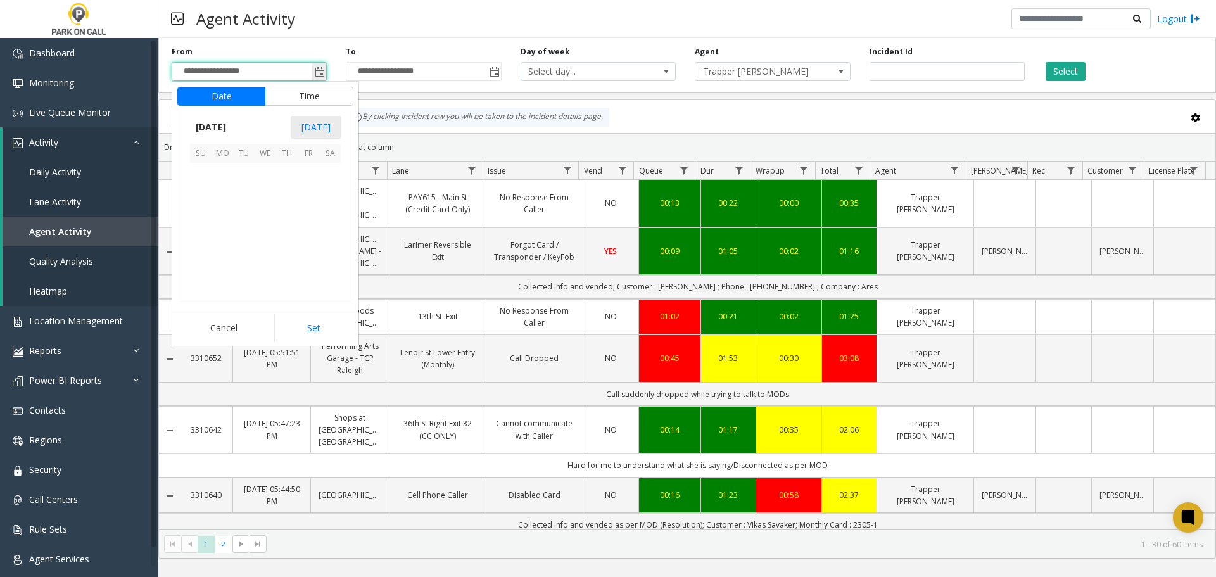
scroll to position [19, 0]
click at [201, 241] on span "21" at bounding box center [201, 238] width 22 height 22
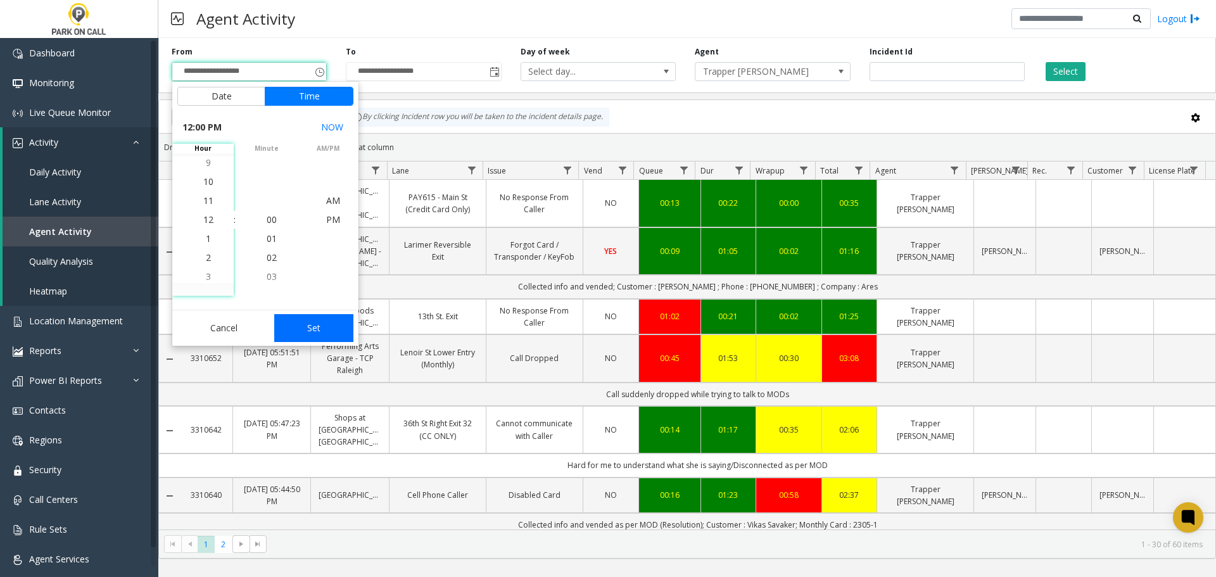
click at [325, 334] on button "Set" at bounding box center [314, 328] width 80 height 28
type input "**********"
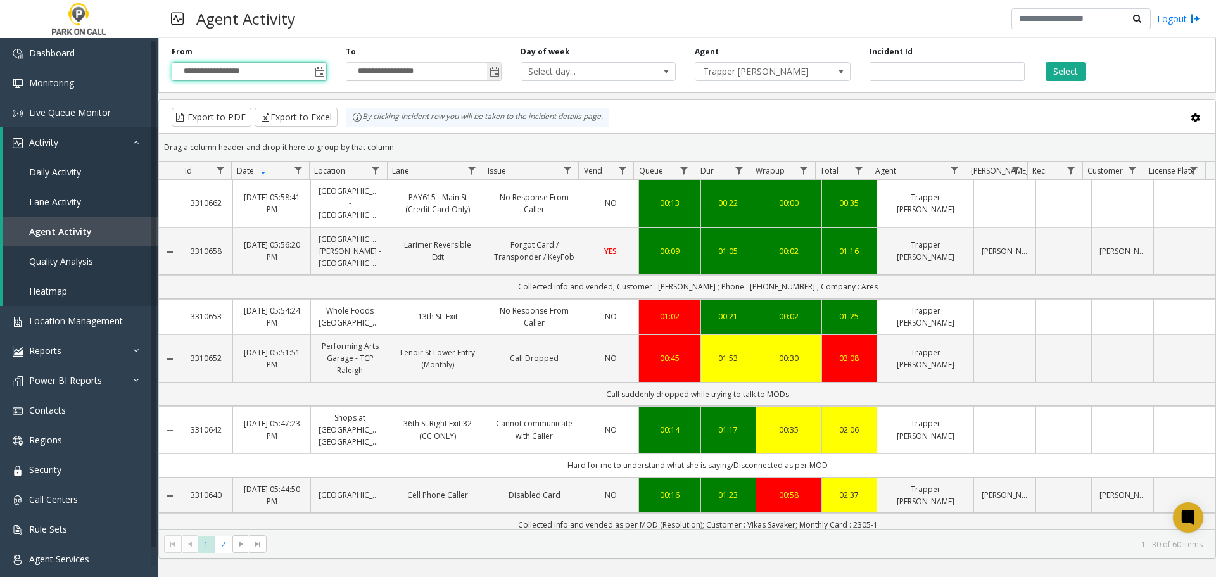
click at [496, 70] on span "Toggle popup" at bounding box center [495, 72] width 10 height 10
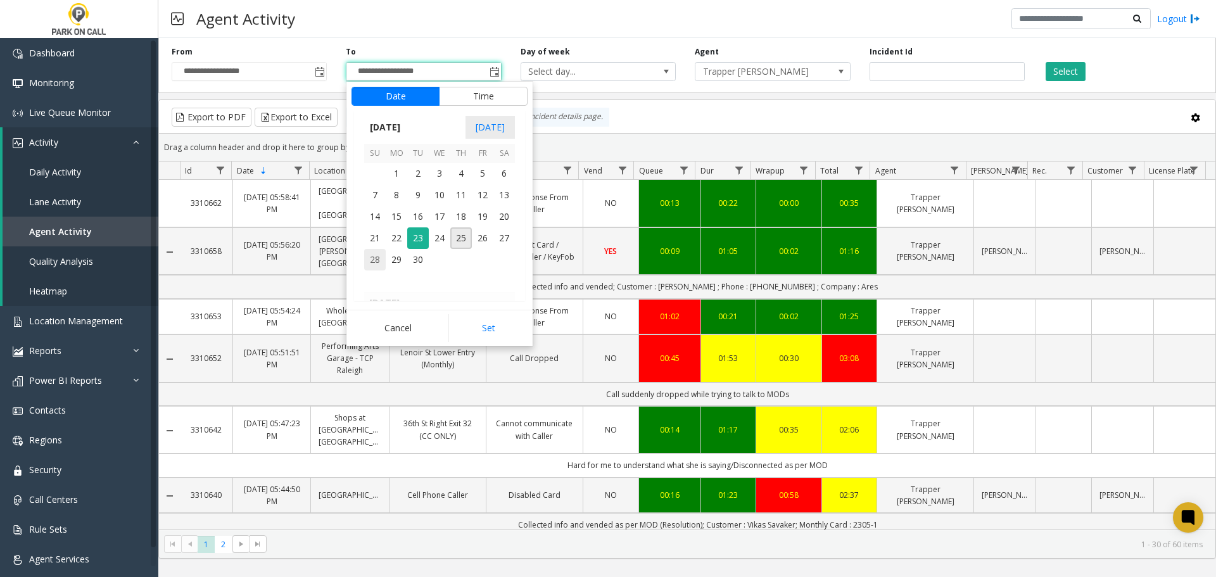
click at [367, 250] on span "28" at bounding box center [375, 260] width 22 height 22
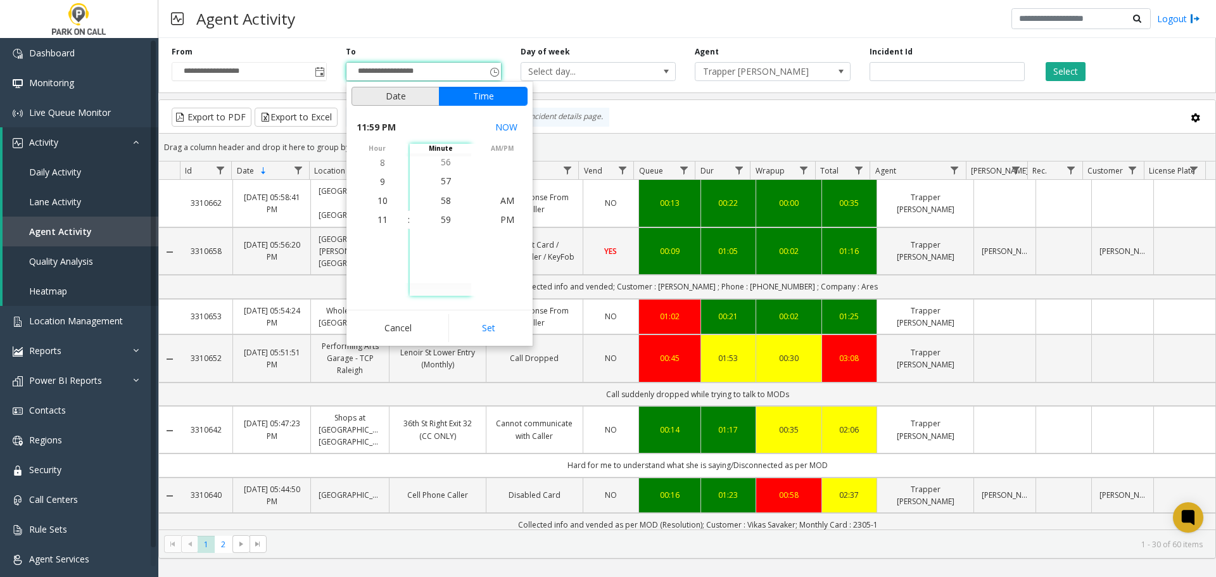
click at [418, 89] on div "Date Time" at bounding box center [440, 96] width 186 height 29
click at [409, 99] on button "Date" at bounding box center [396, 96] width 88 height 19
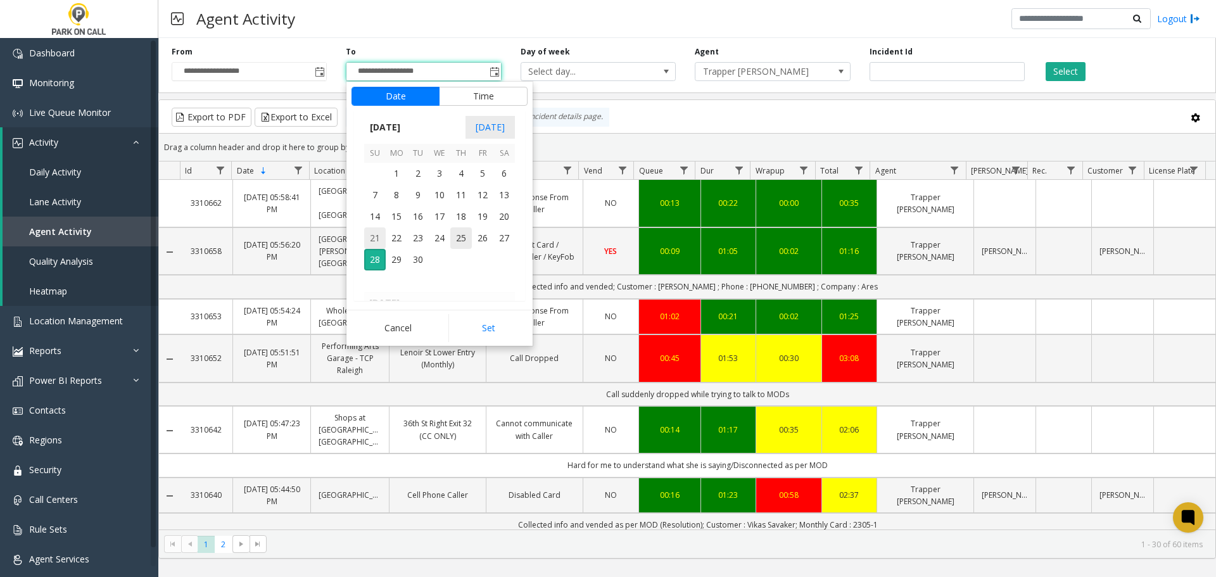
click at [369, 231] on span "21" at bounding box center [375, 238] width 22 height 22
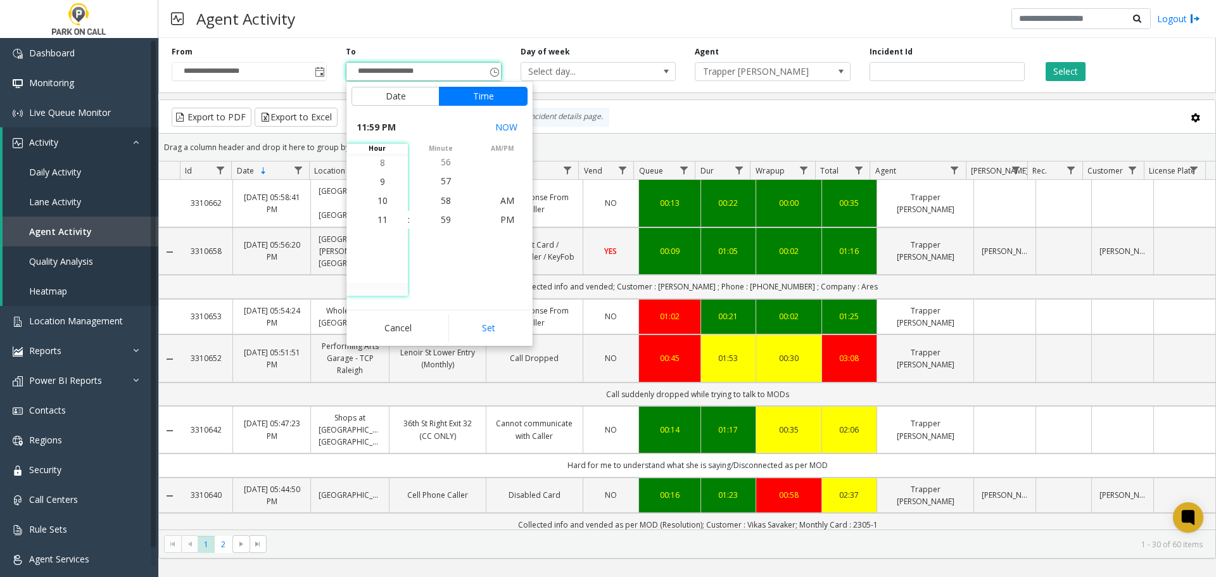
drag, startPoint x: 500, startPoint y: 322, endPoint x: 517, endPoint y: 279, distance: 46.4
click at [504, 325] on button "Set" at bounding box center [489, 328] width 80 height 28
type input "**********"
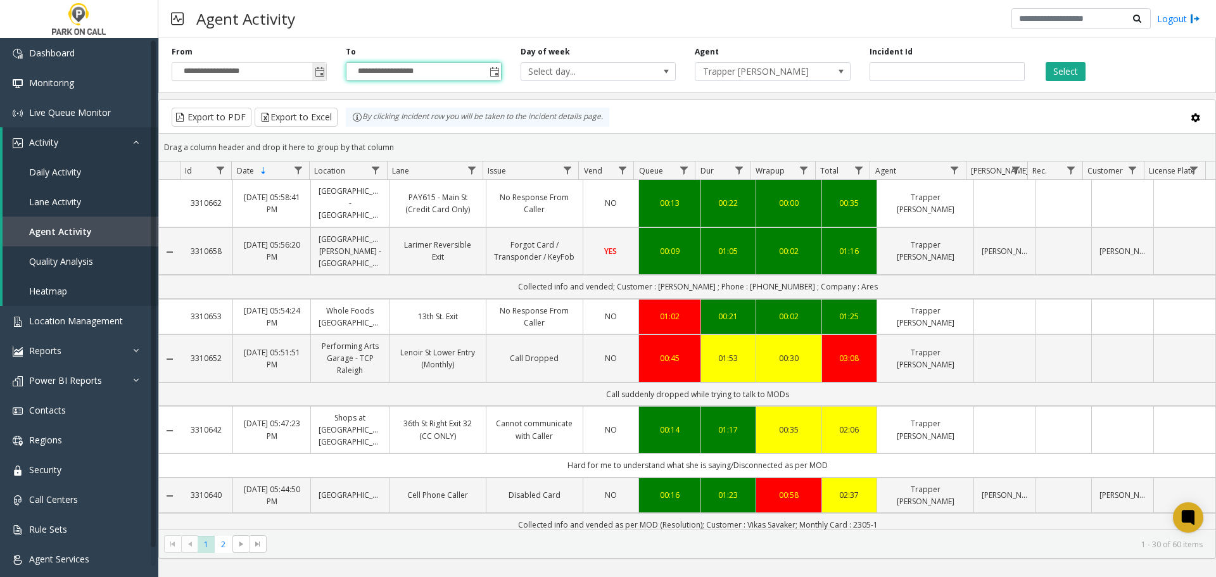
click at [321, 61] on span "Toggle popup" at bounding box center [319, 71] width 14 height 20
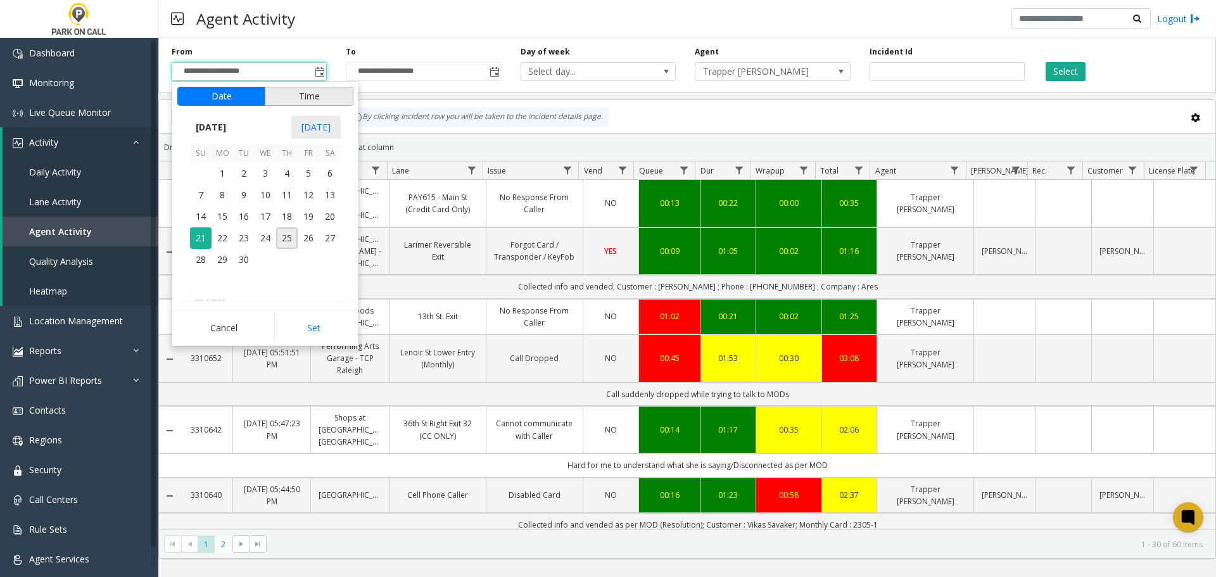
click at [298, 101] on button "Time" at bounding box center [309, 96] width 89 height 19
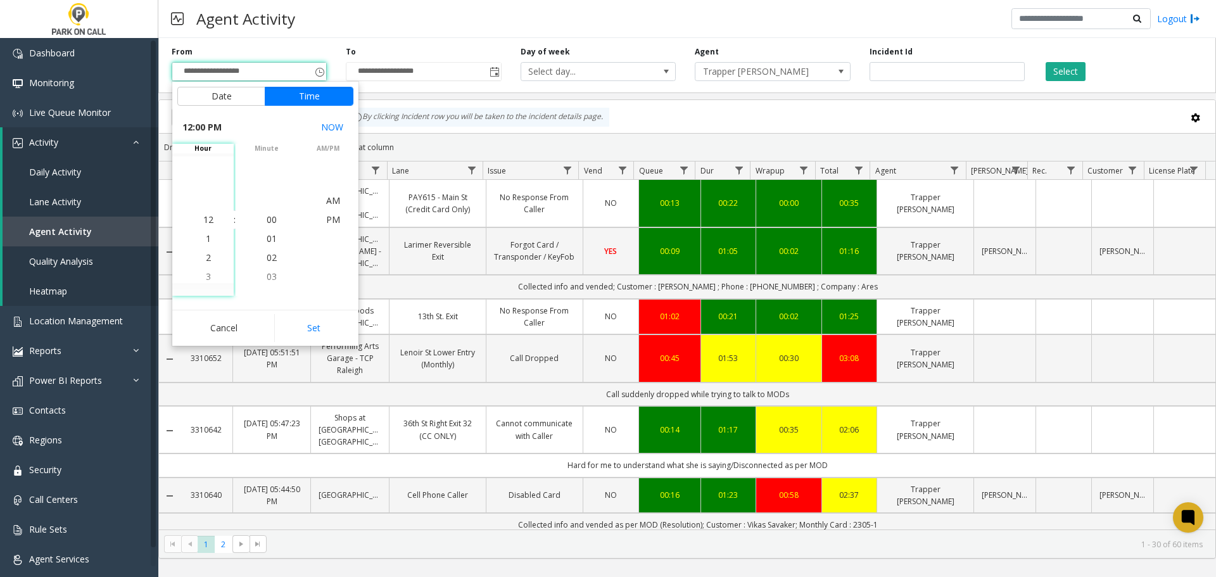
scroll to position [0, 0]
click at [317, 319] on button "Set" at bounding box center [314, 328] width 80 height 28
type input "**********"
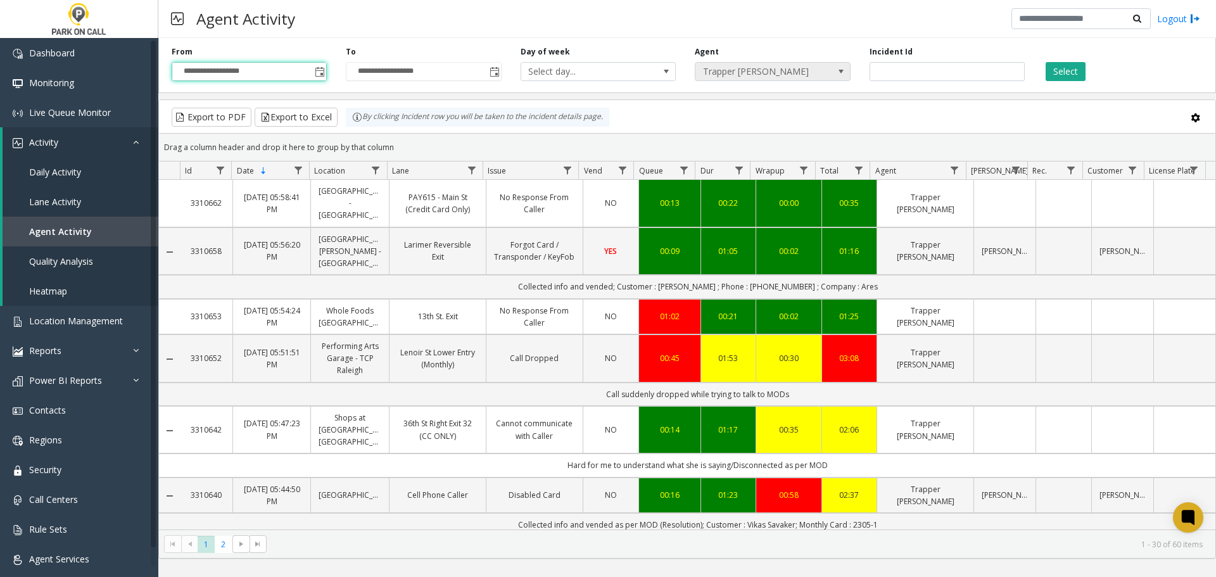
click at [793, 78] on span "Trapper [PERSON_NAME]" at bounding box center [758, 72] width 124 height 18
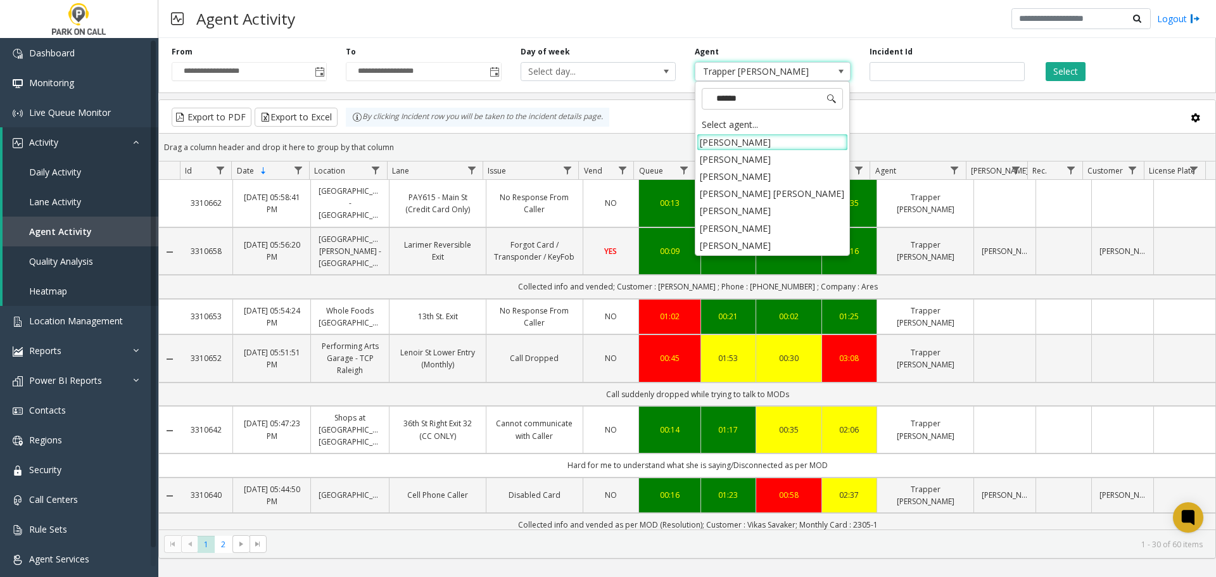
type input "*******"
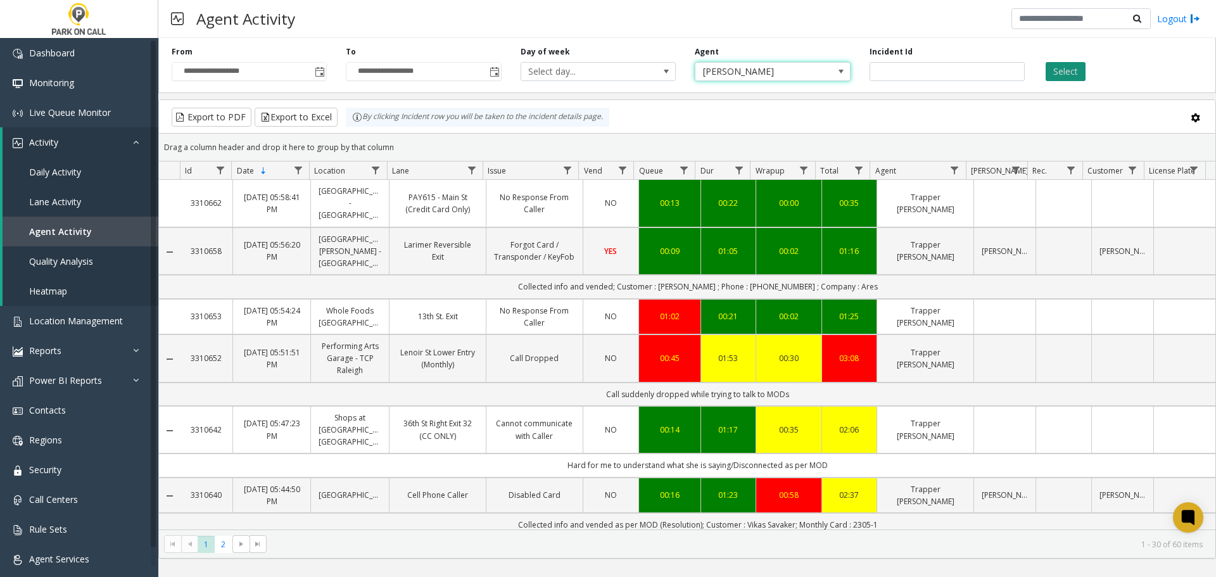
click at [1074, 65] on button "Select" at bounding box center [1066, 71] width 40 height 19
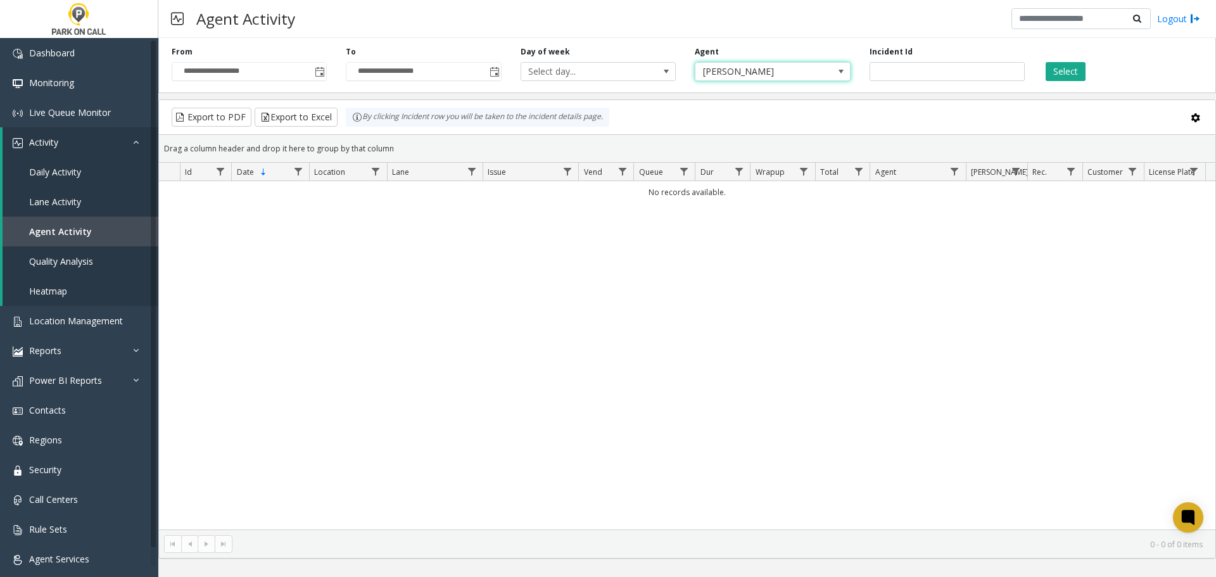
click at [779, 74] on span "[PERSON_NAME]" at bounding box center [758, 72] width 124 height 18
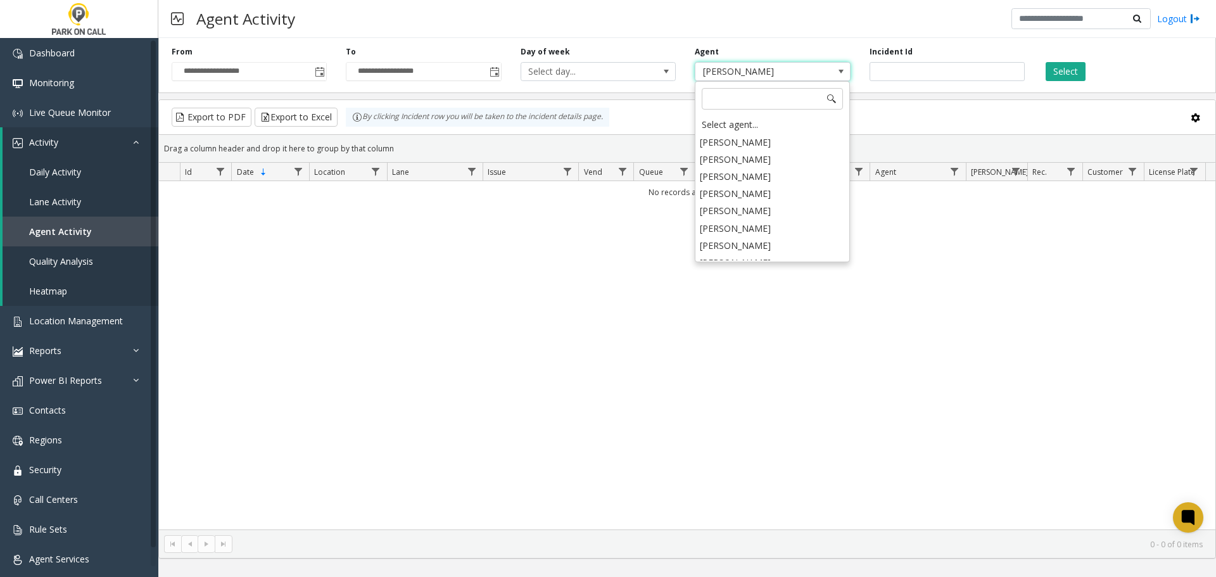
scroll to position [1941, 0]
click at [779, 74] on span "[PERSON_NAME]" at bounding box center [758, 72] width 124 height 18
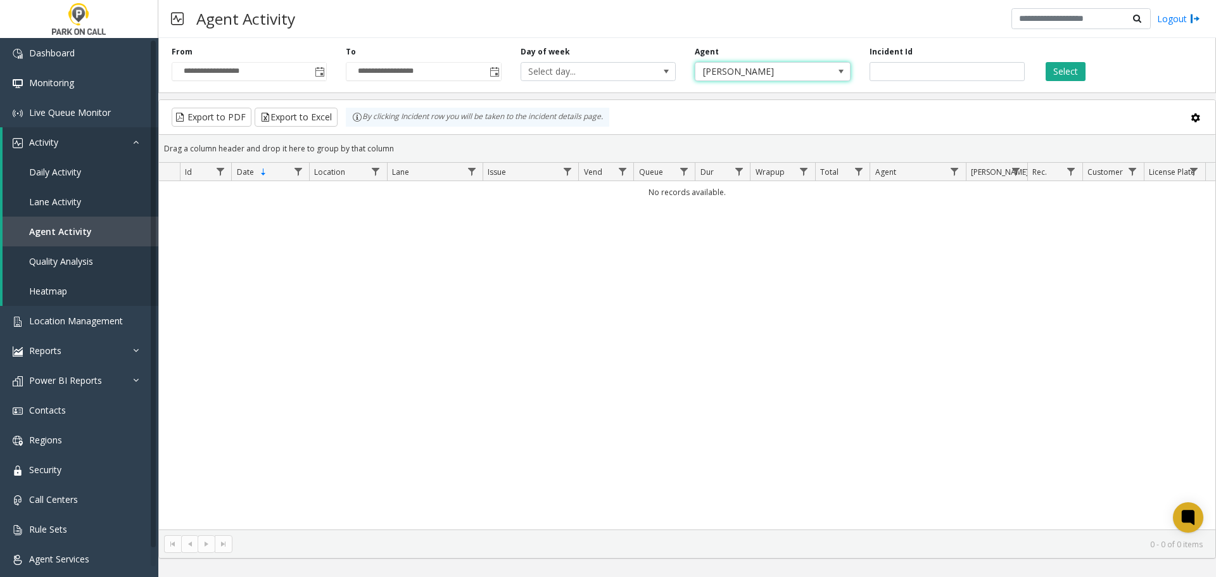
click at [749, 77] on span "[PERSON_NAME]" at bounding box center [758, 72] width 124 height 18
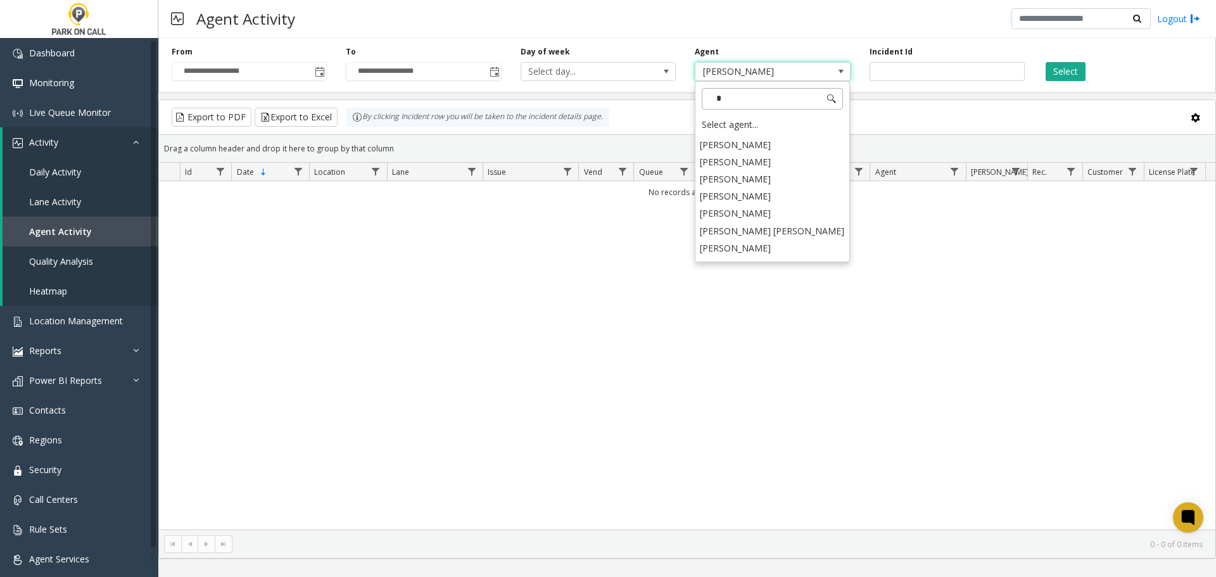
scroll to position [0, 0]
type input "*****"
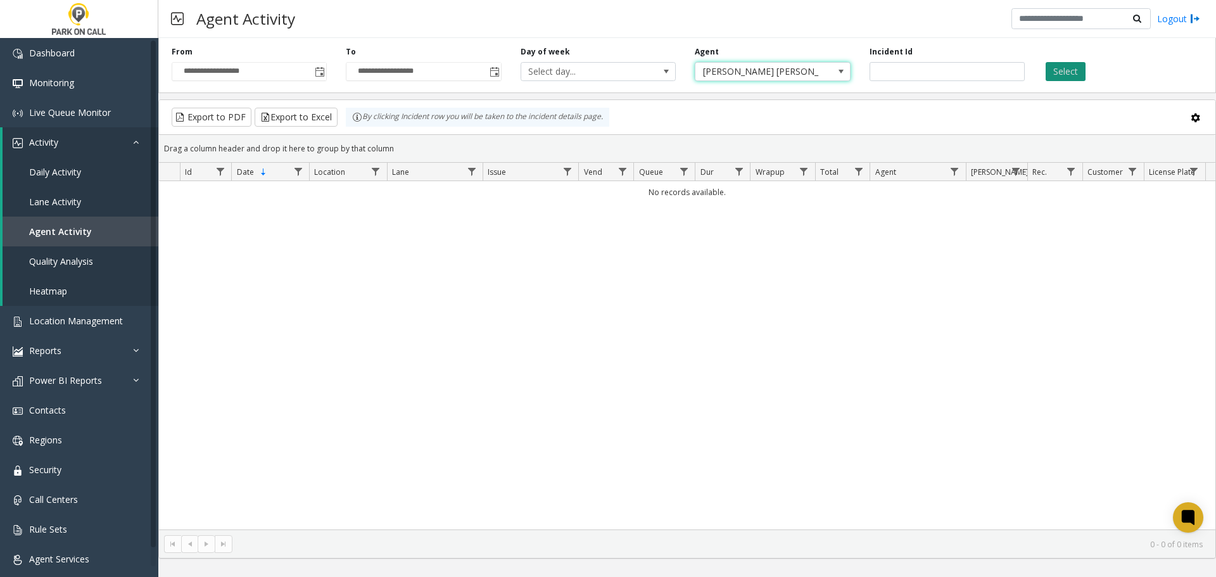
click at [1062, 65] on button "Select" at bounding box center [1066, 71] width 40 height 19
click at [755, 79] on span "[PERSON_NAME] [PERSON_NAME]" at bounding box center [758, 72] width 124 height 18
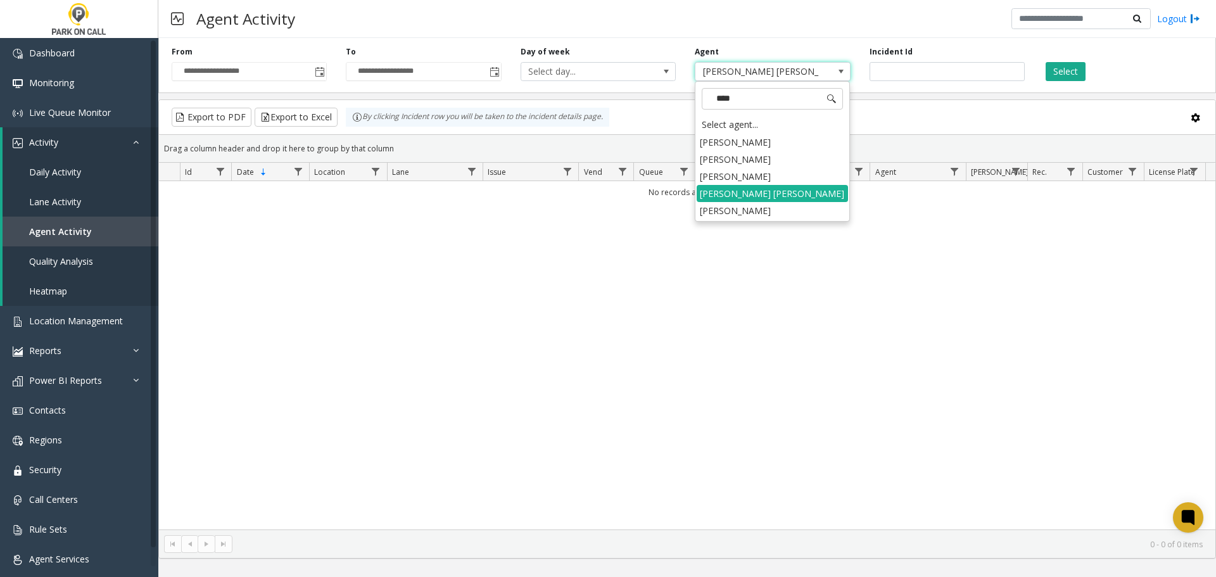
type input "*****"
click at [764, 179] on li "[PERSON_NAME]" at bounding box center [772, 176] width 151 height 17
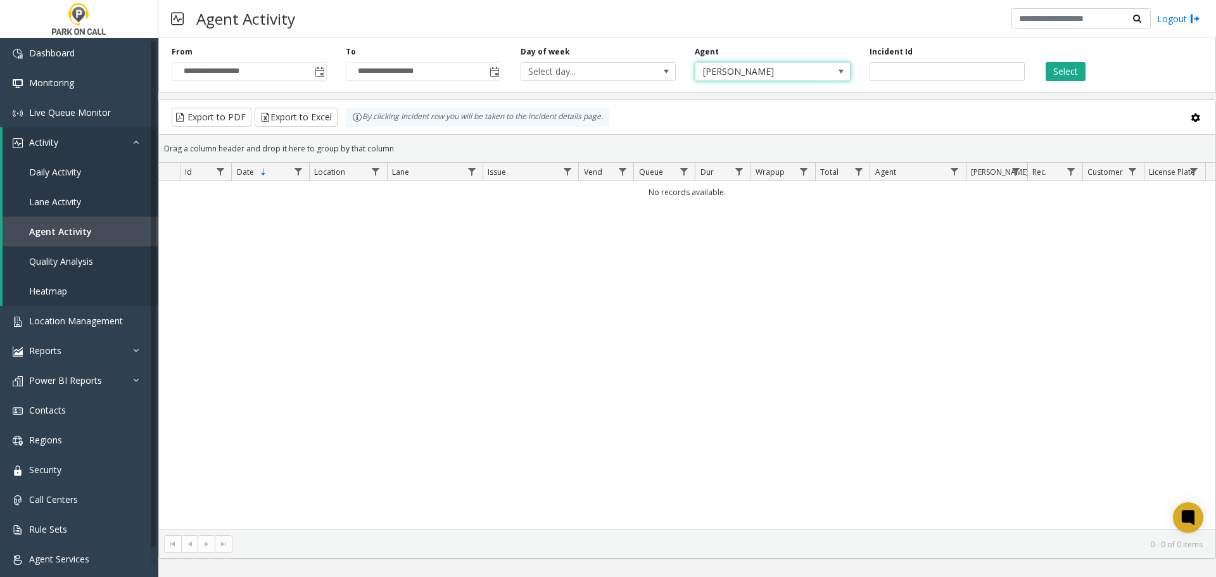
click at [1053, 60] on div "Select" at bounding box center [1122, 63] width 174 height 35
click at [1075, 74] on button "Select" at bounding box center [1066, 71] width 40 height 19
click at [805, 77] on span "[PERSON_NAME]" at bounding box center [758, 72] width 124 height 18
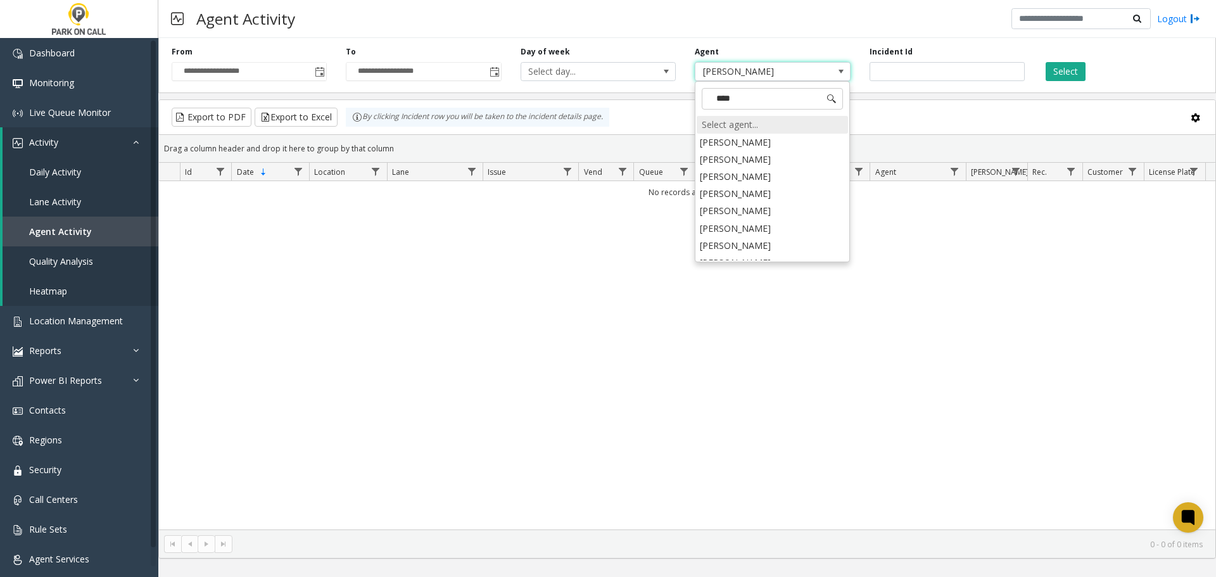
type input "*****"
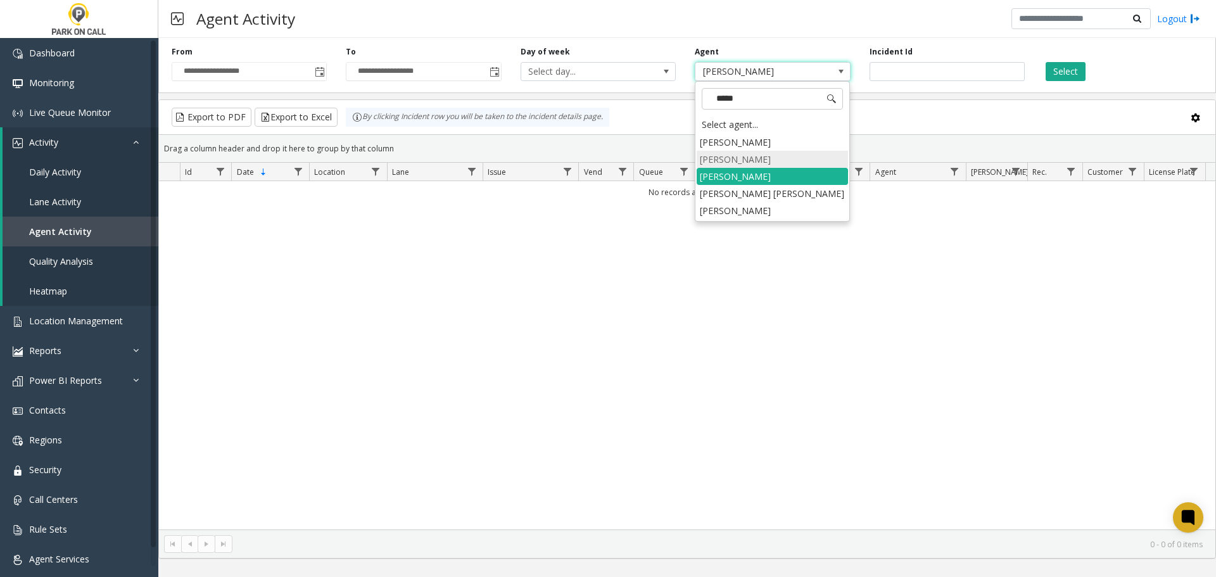
click at [746, 158] on li "[PERSON_NAME]" at bounding box center [772, 159] width 151 height 17
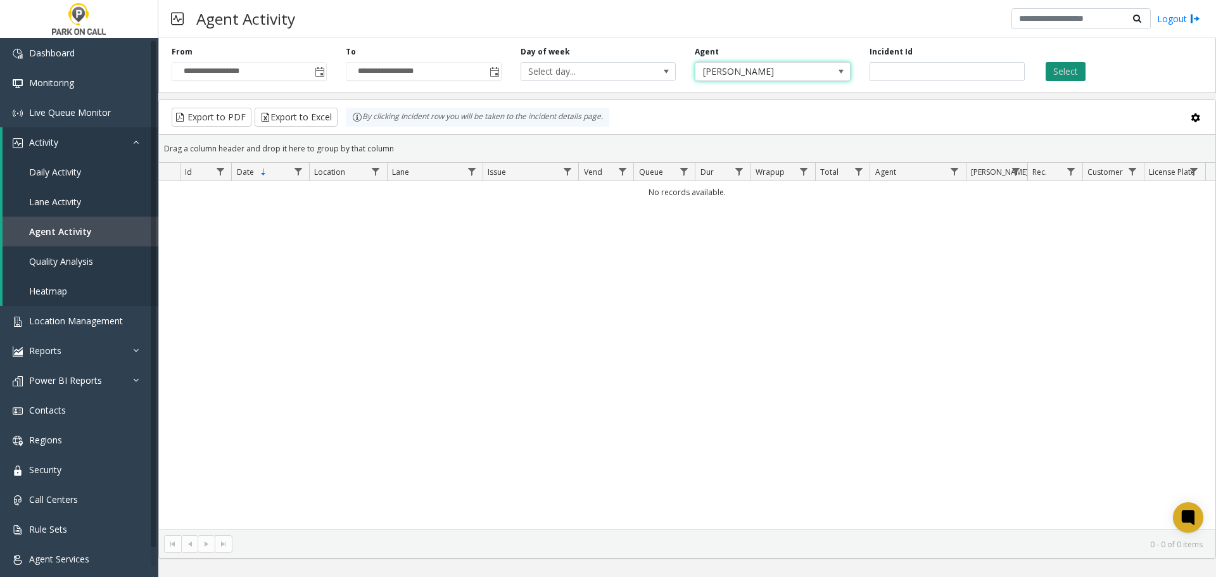
click at [1064, 73] on button "Select" at bounding box center [1066, 71] width 40 height 19
click at [320, 70] on span "Toggle popup" at bounding box center [320, 72] width 10 height 10
click at [587, 316] on div "No records available." at bounding box center [687, 355] width 1057 height 348
click at [764, 74] on span "[PERSON_NAME]" at bounding box center [758, 72] width 124 height 18
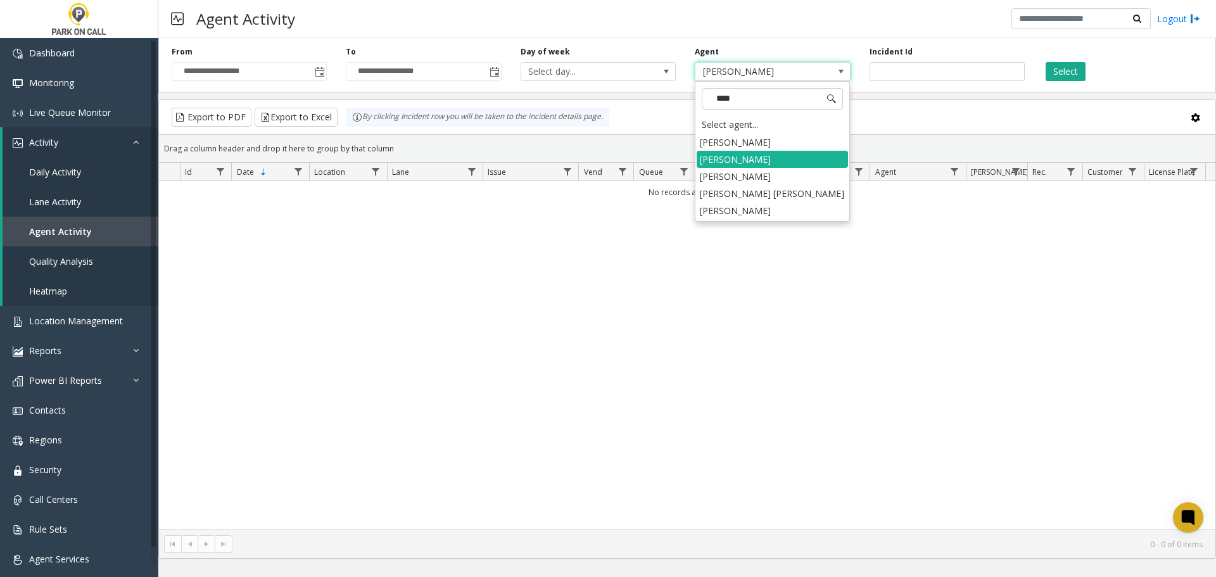
type input "*****"
click at [756, 205] on li "[PERSON_NAME]" at bounding box center [772, 210] width 151 height 17
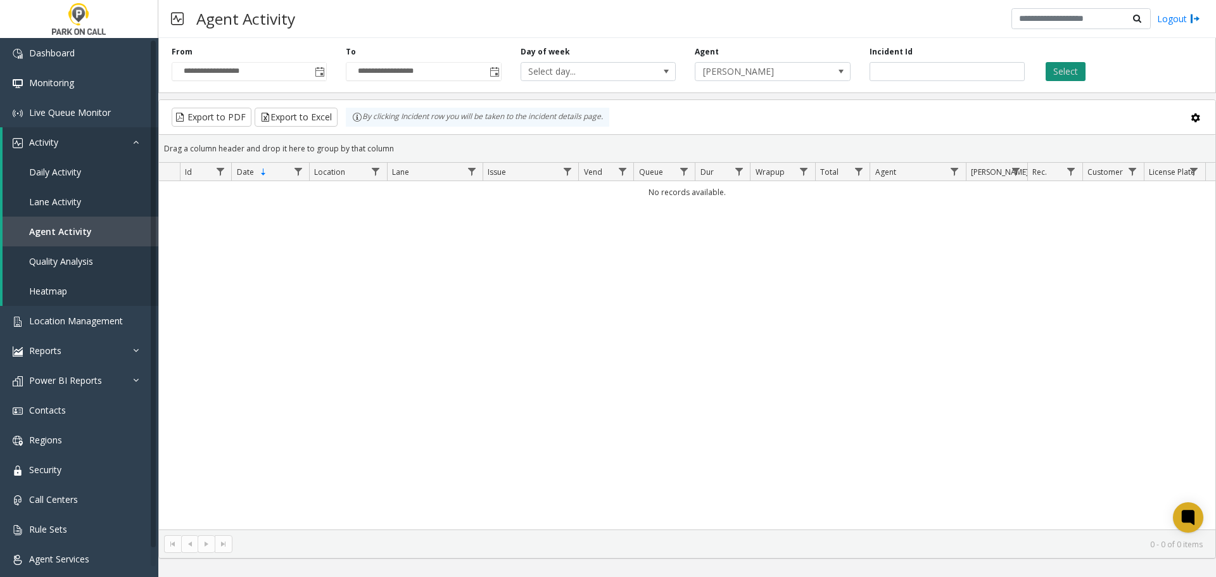
click at [1078, 64] on button "Select" at bounding box center [1066, 71] width 40 height 19
click at [753, 68] on span "[PERSON_NAME]" at bounding box center [758, 72] width 124 height 18
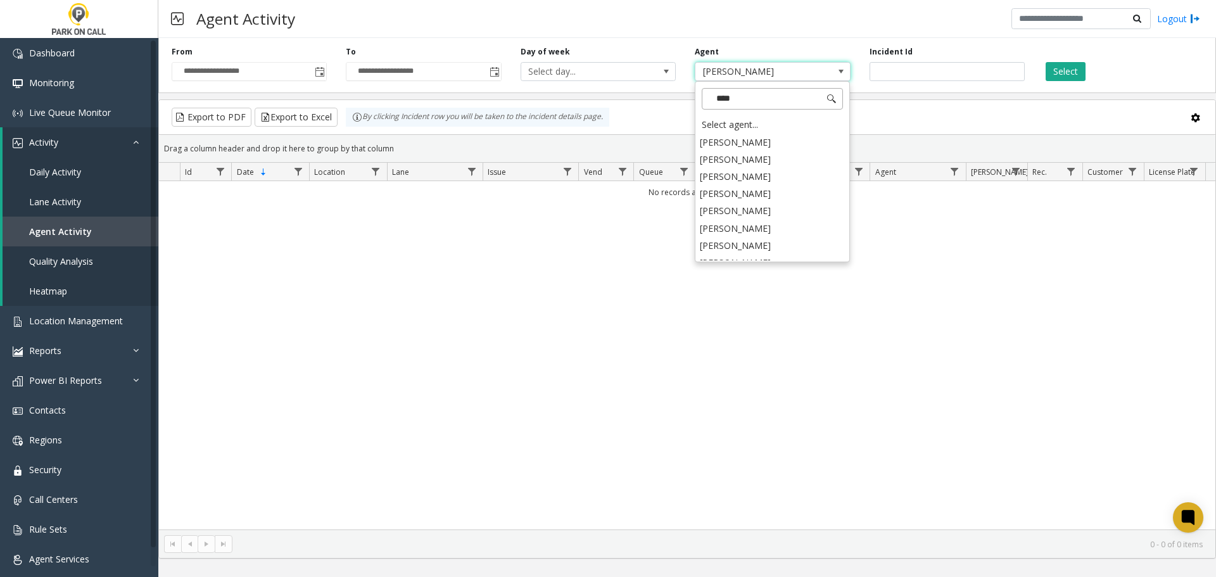
type input "*****"
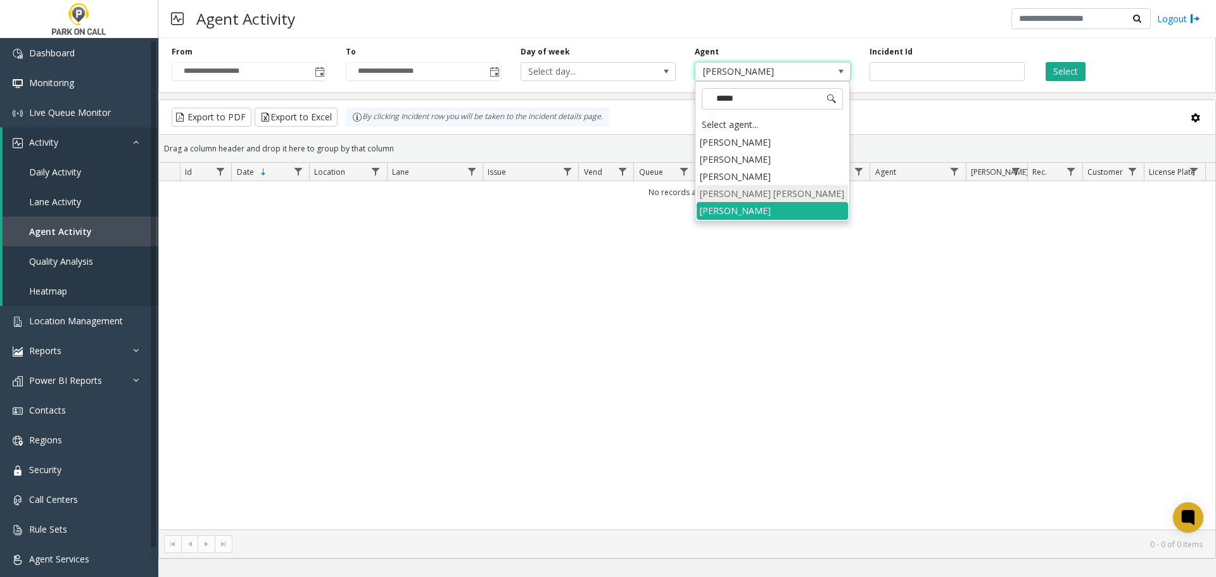
click at [766, 187] on li "[PERSON_NAME] [PERSON_NAME]" at bounding box center [772, 193] width 151 height 17
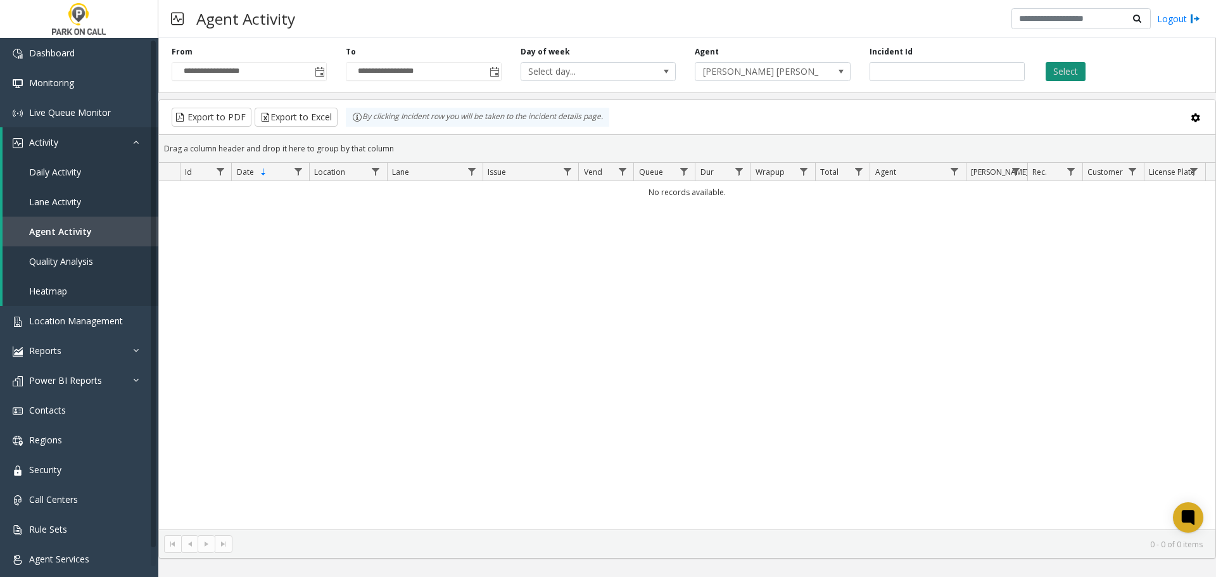
click at [1059, 78] on button "Select" at bounding box center [1066, 71] width 40 height 19
click at [64, 210] on link "Lane Activity" at bounding box center [81, 202] width 156 height 30
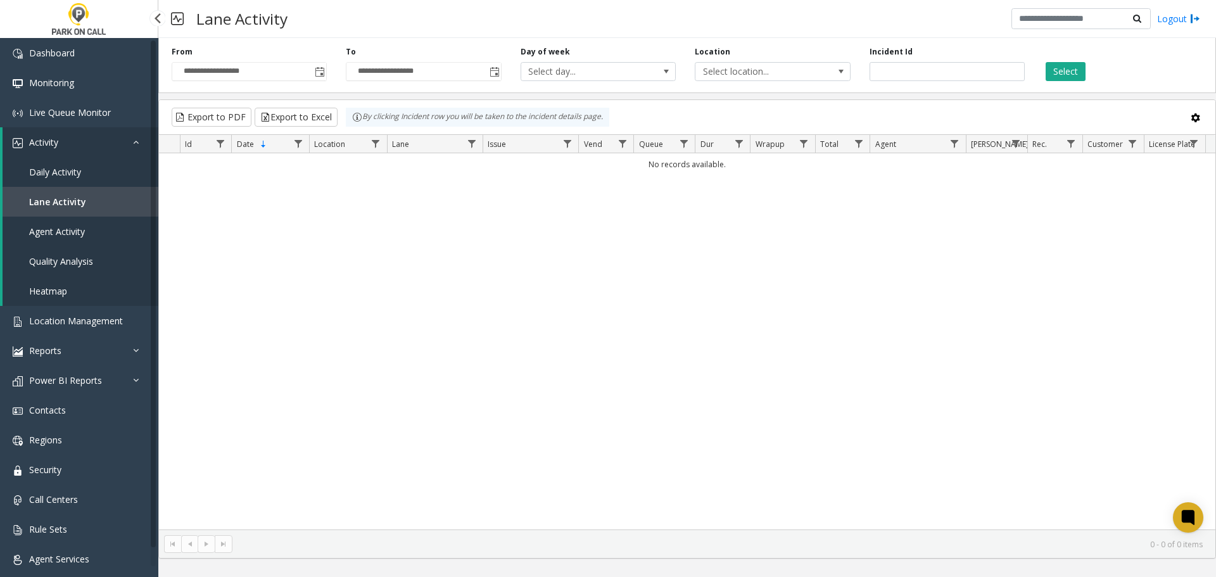
click at [63, 233] on span "Agent Activity" at bounding box center [57, 232] width 56 height 12
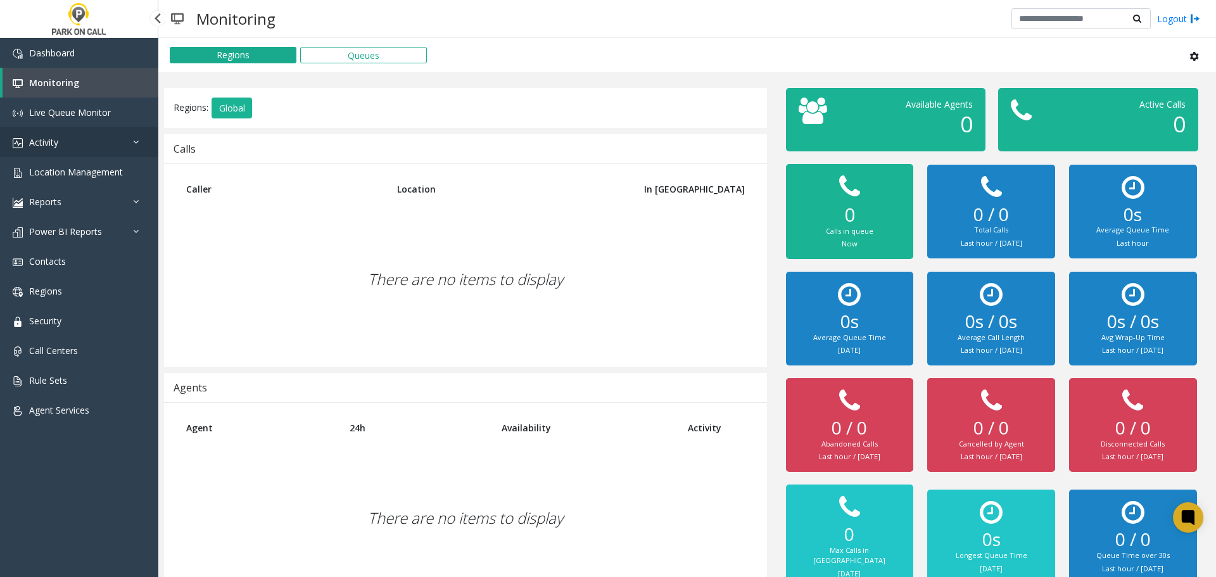
drag, startPoint x: 0, startPoint y: 0, endPoint x: 121, endPoint y: 134, distance: 180.8
click at [121, 134] on link "Activity" at bounding box center [79, 142] width 158 height 30
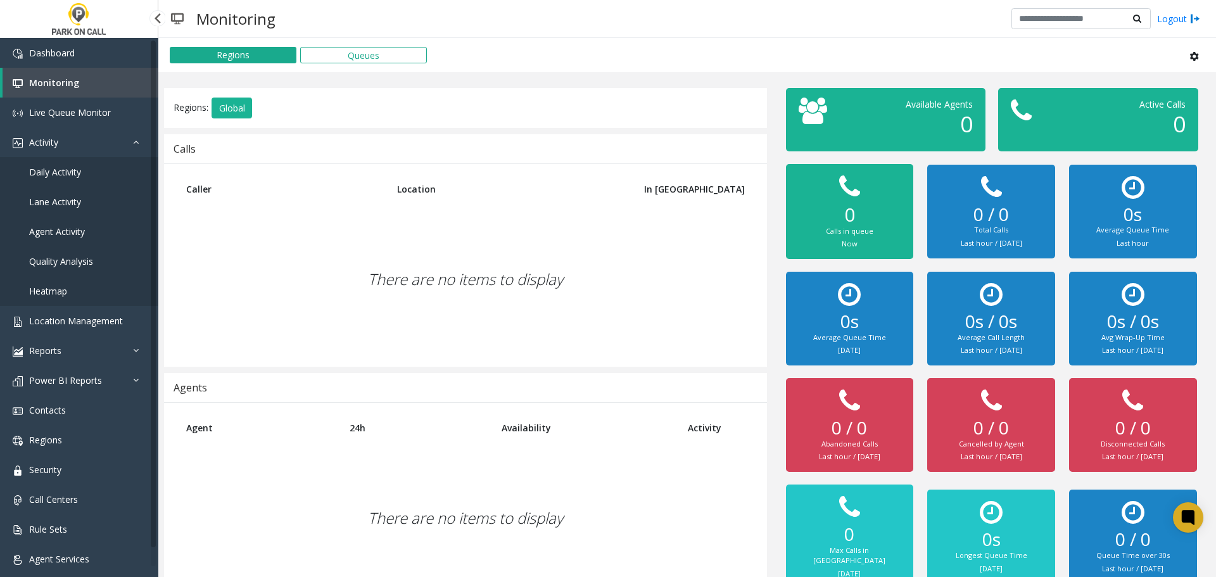
click at [88, 230] on link "Agent Activity" at bounding box center [79, 232] width 158 height 30
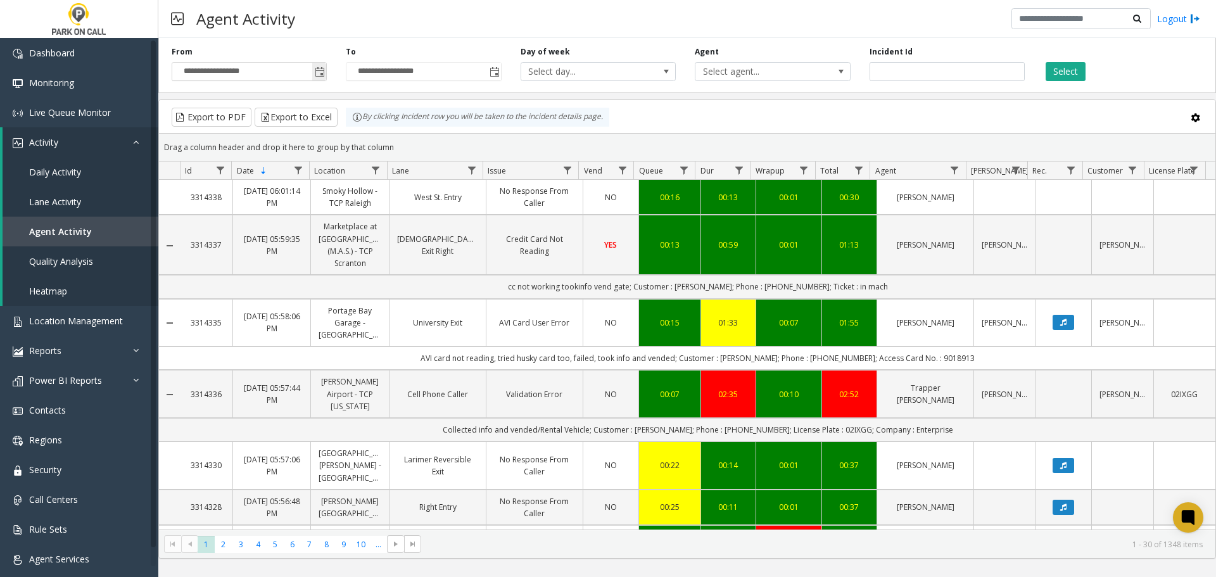
click at [319, 70] on span "Toggle popup" at bounding box center [320, 72] width 10 height 10
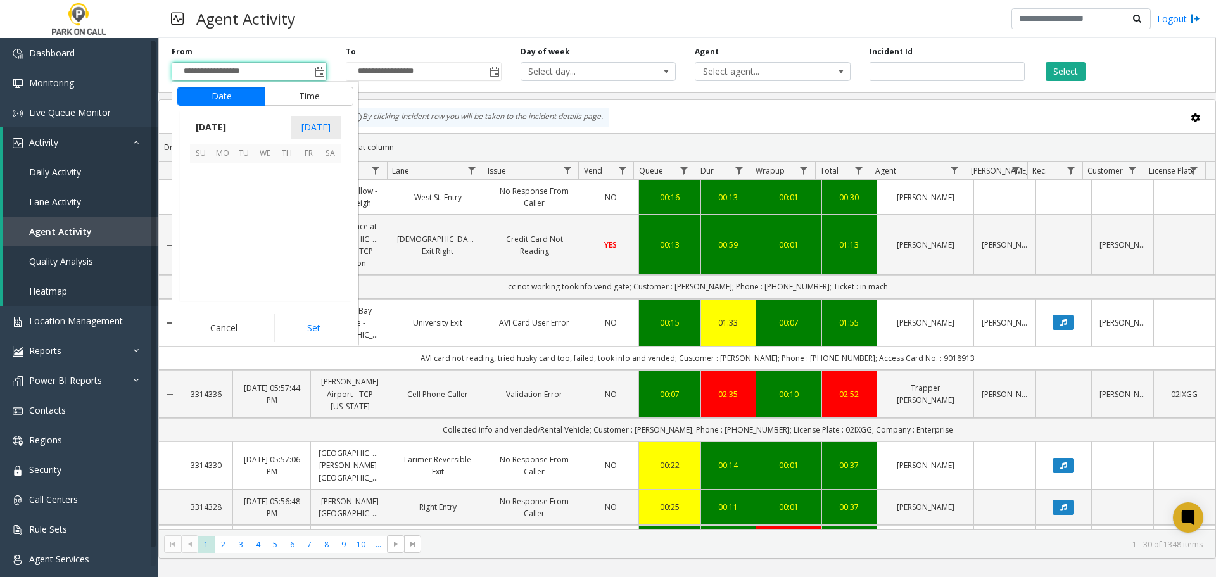
scroll to position [227382, 0]
click at [200, 244] on span "21" at bounding box center [201, 238] width 22 height 22
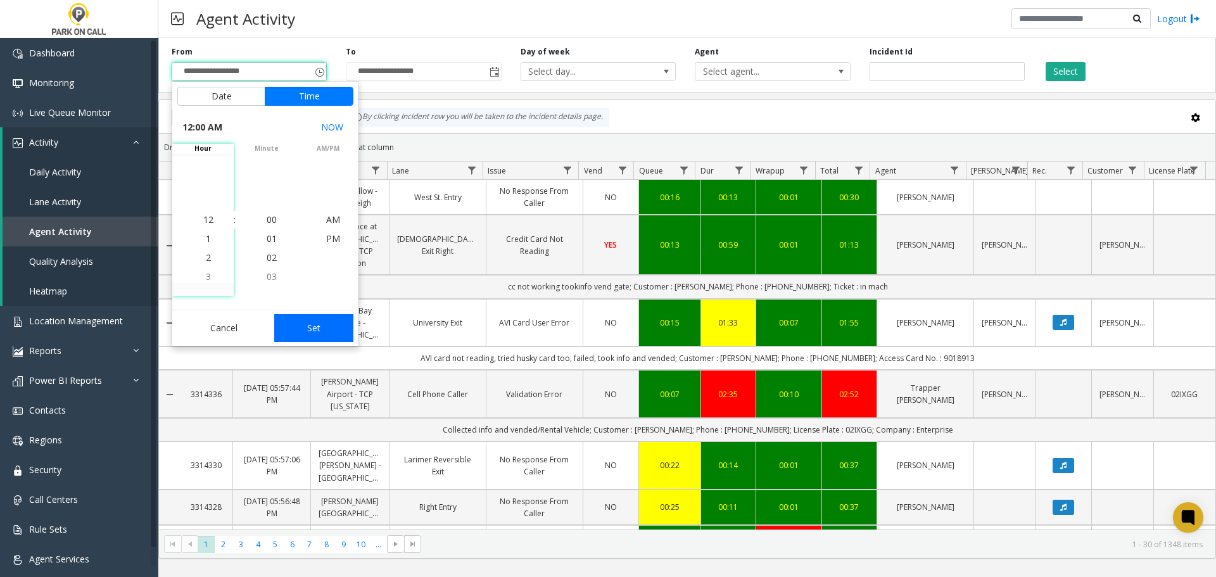
click at [335, 319] on button "Set" at bounding box center [314, 328] width 80 height 28
type input "**********"
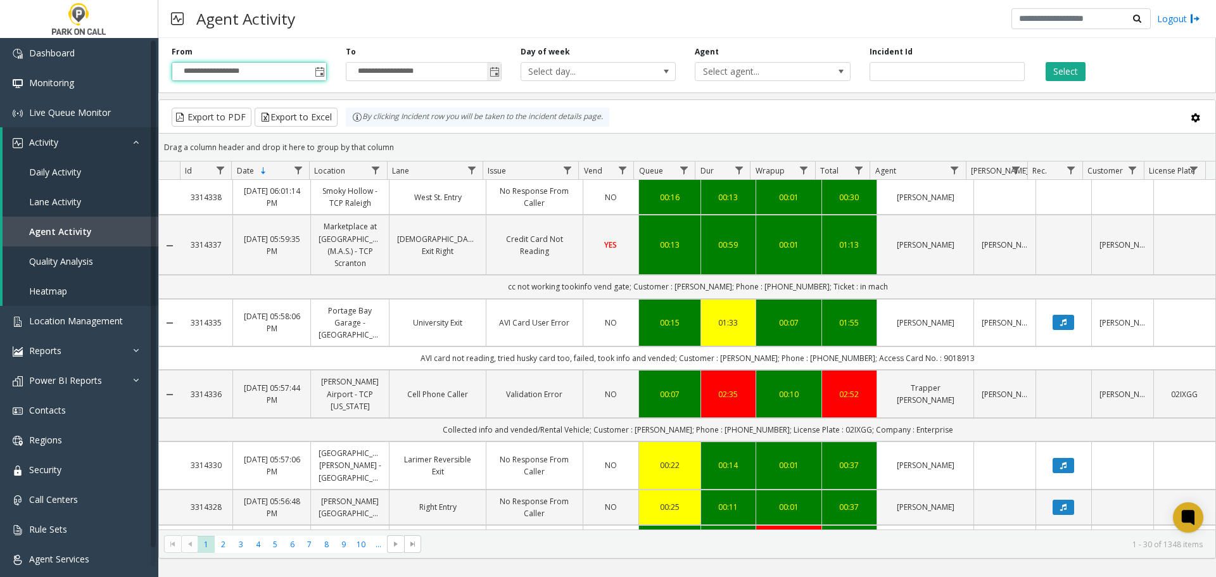
click at [497, 68] on span "Toggle popup" at bounding box center [495, 72] width 10 height 10
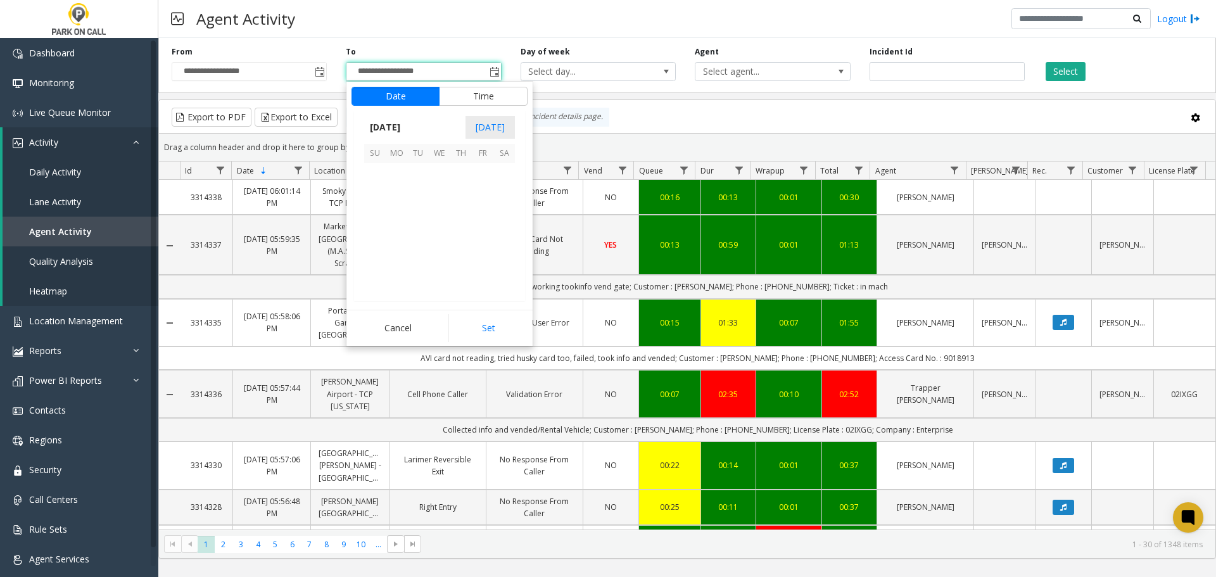
scroll to position [19, 0]
click at [373, 234] on span "21" at bounding box center [375, 238] width 22 height 22
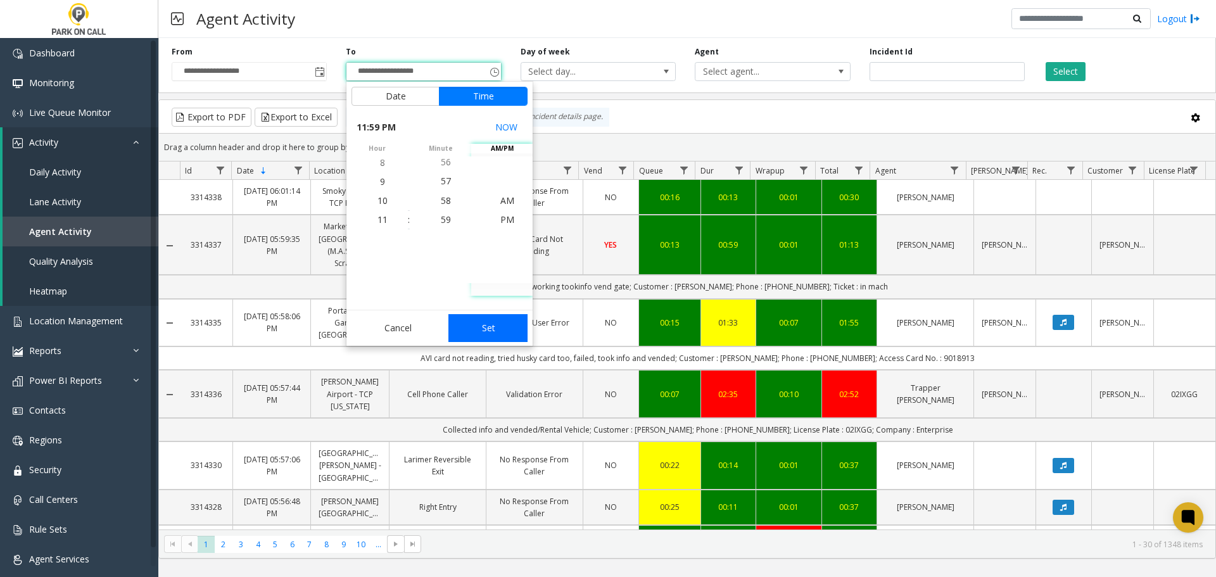
click at [492, 329] on button "Set" at bounding box center [489, 328] width 80 height 28
type input "**********"
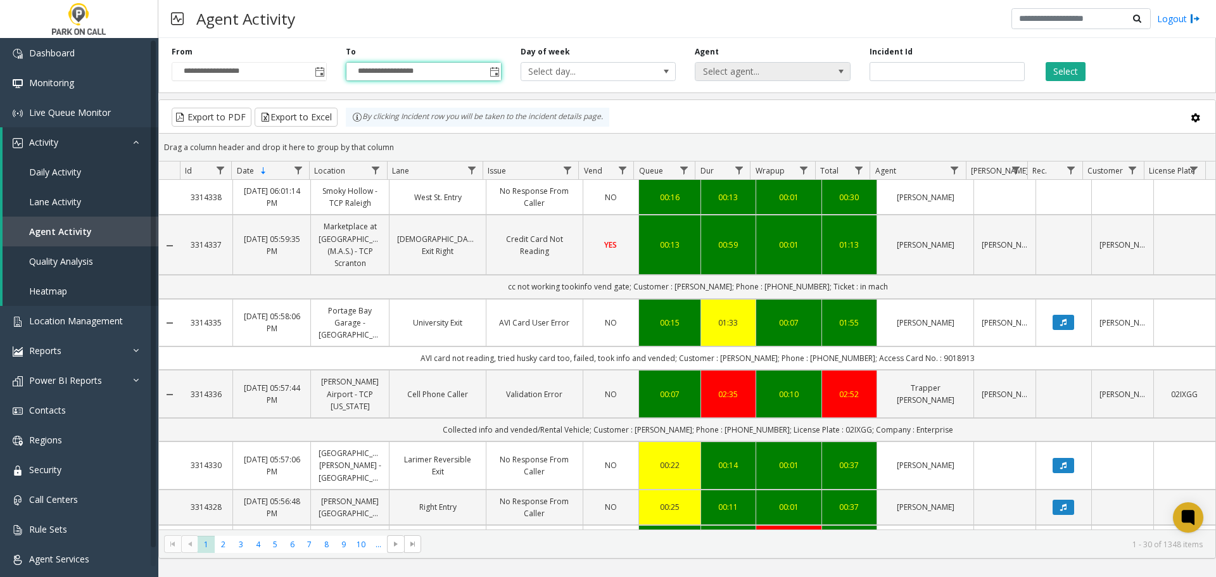
click at [784, 73] on span "Select agent..." at bounding box center [758, 72] width 124 height 18
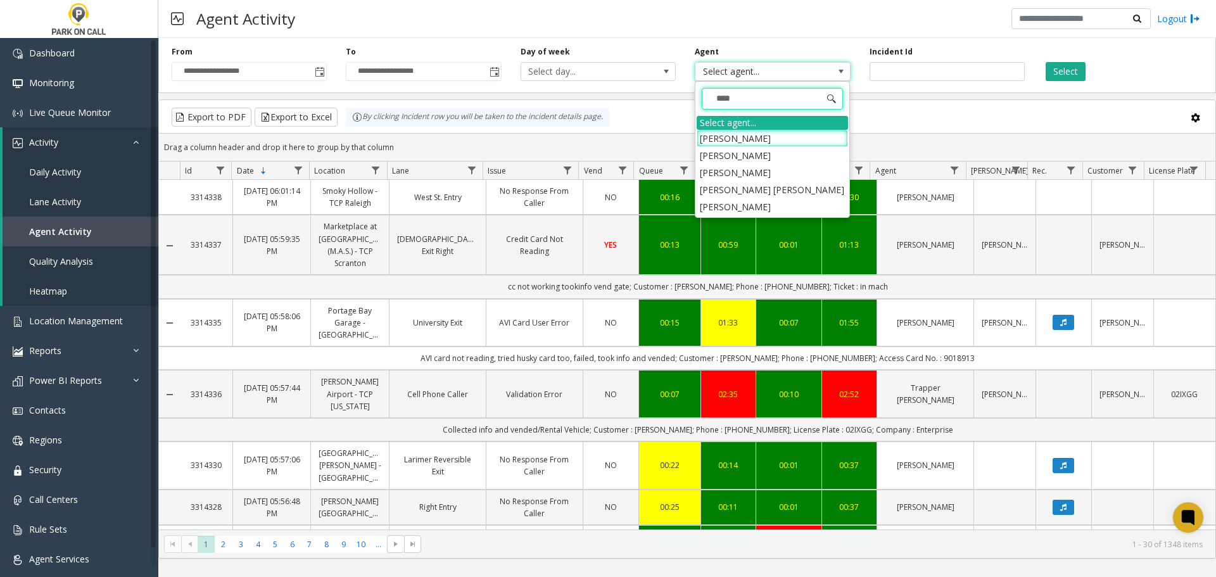
type input "*****"
click at [770, 212] on li "[PERSON_NAME]" at bounding box center [772, 206] width 151 height 17
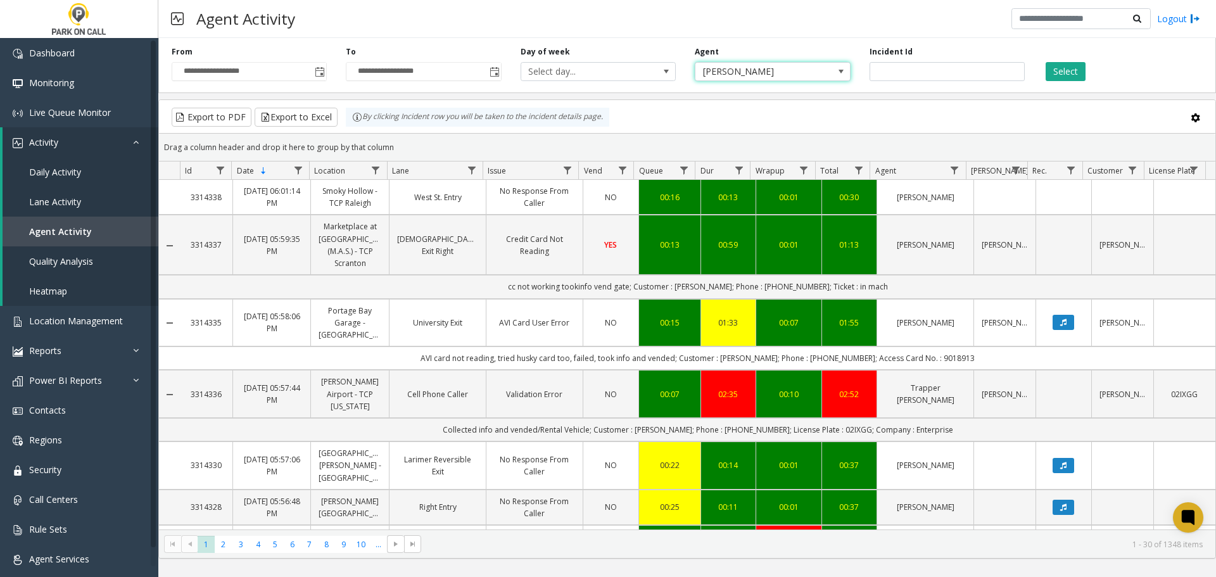
click at [1061, 81] on div "**********" at bounding box center [687, 63] width 1058 height 60
click at [1061, 75] on button "Select" at bounding box center [1066, 71] width 40 height 19
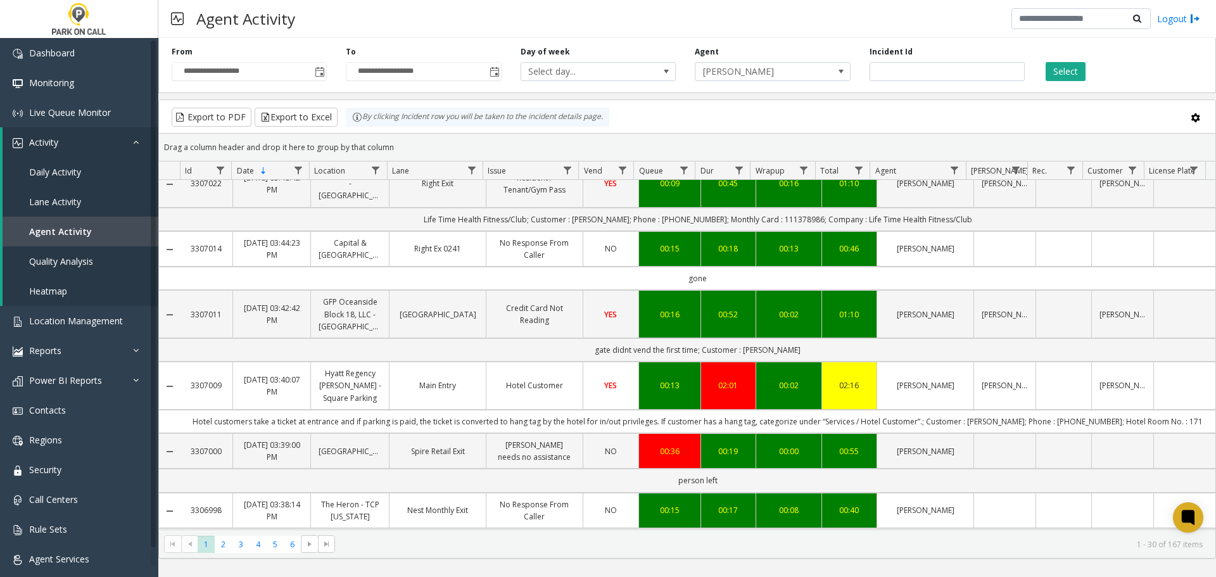
scroll to position [570, 0]
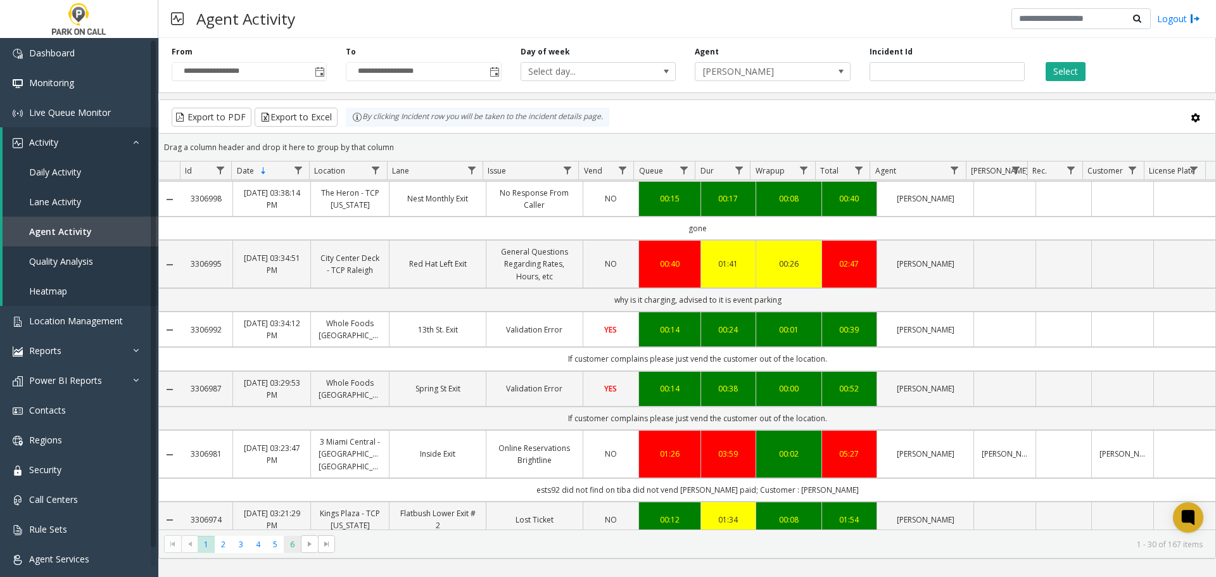
click at [295, 545] on span "6" at bounding box center [292, 544] width 17 height 17
